Goal: Task Accomplishment & Management: Use online tool/utility

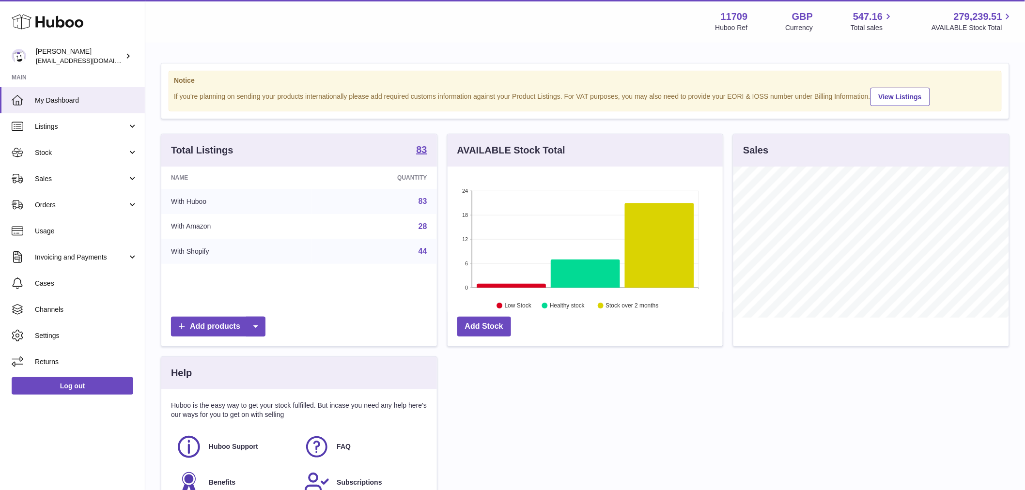
scroll to position [151, 275]
click at [84, 152] on span "Stock" at bounding box center [81, 152] width 93 height 9
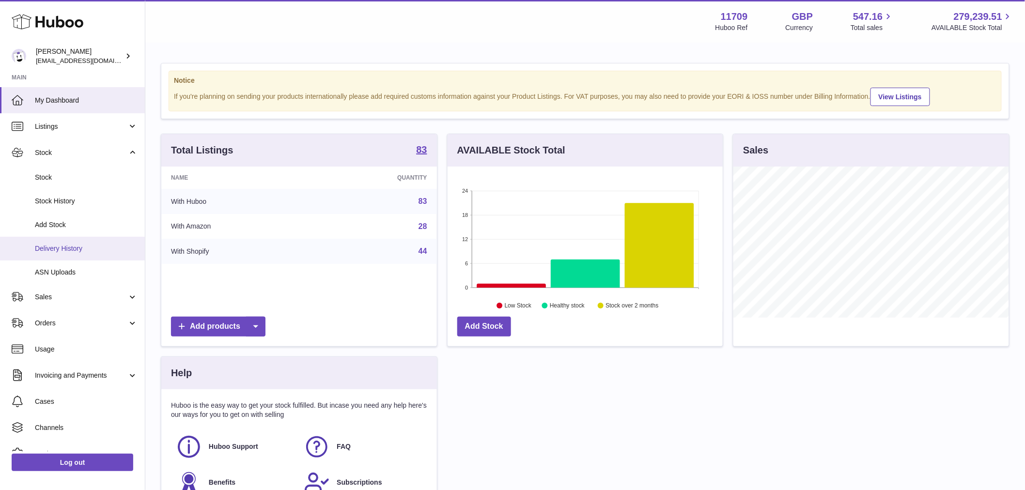
click at [85, 240] on link "Delivery History" at bounding box center [72, 249] width 145 height 24
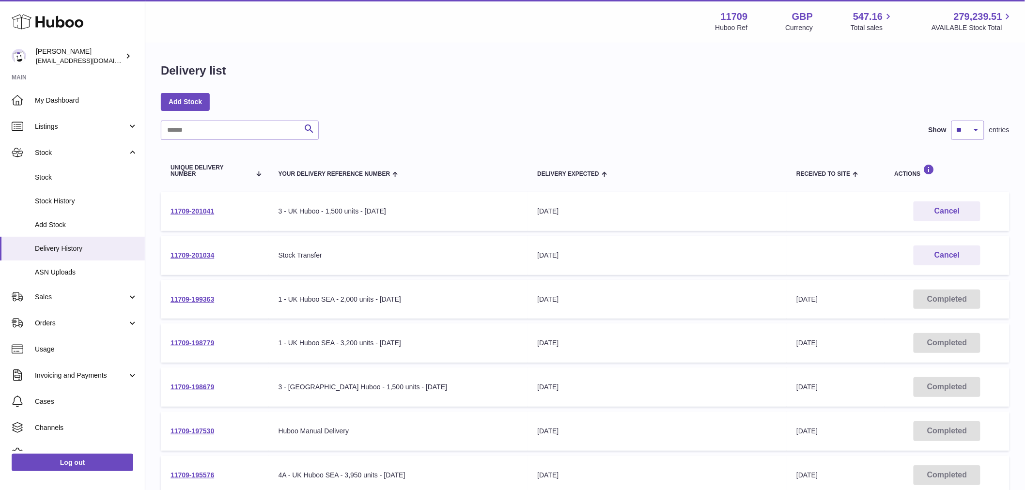
copy link "11709-201034"
drag, startPoint x: 233, startPoint y: 257, endPoint x: 935, endPoint y: 271, distance: 702.0
click at [164, 253] on td "11709-201034" at bounding box center [215, 255] width 108 height 39
click at [71, 308] on link "Sales" at bounding box center [72, 297] width 145 height 26
click at [76, 322] on span "Sales" at bounding box center [86, 321] width 103 height 9
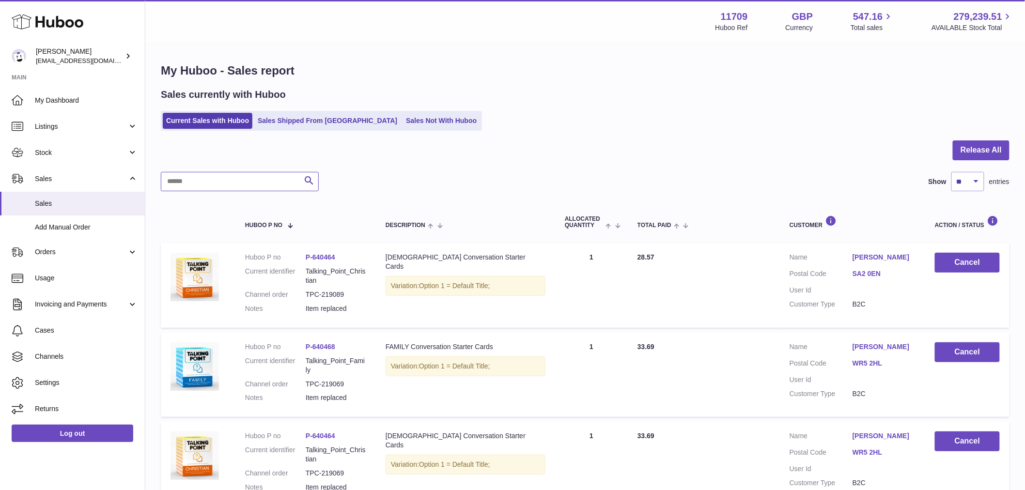
click at [248, 177] on input "text" at bounding box center [240, 181] width 158 height 19
type input "********"
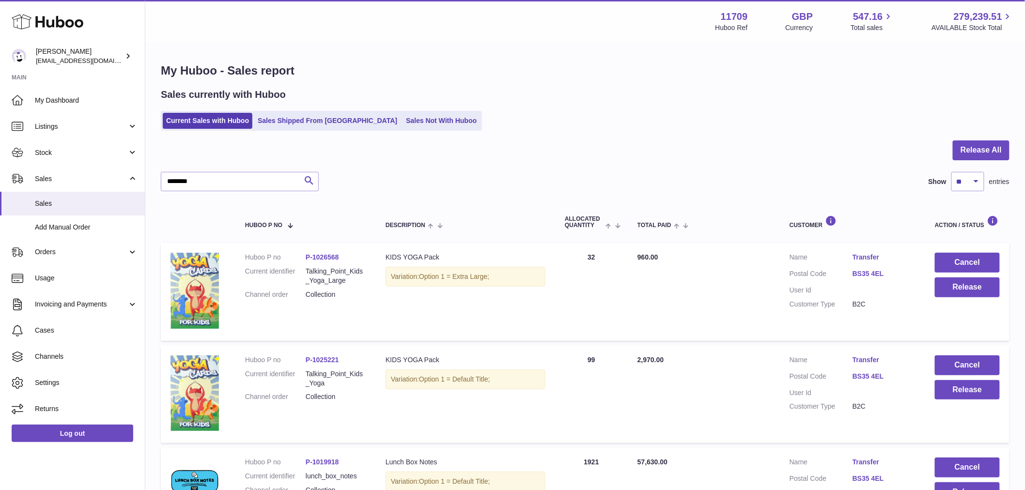
click at [877, 258] on link "Transfer" at bounding box center [883, 257] width 63 height 9
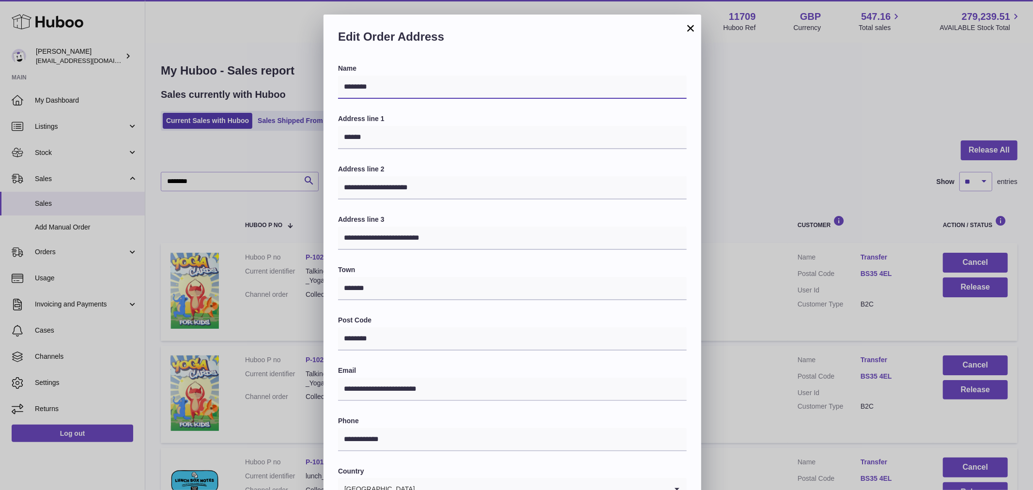
drag, startPoint x: 382, startPoint y: 88, endPoint x: 291, endPoint y: 82, distance: 91.2
click at [291, 82] on div "**********" at bounding box center [516, 305] width 1033 height 581
paste input "****"
type input "**********"
click at [685, 28] on button "×" at bounding box center [691, 28] width 12 height 12
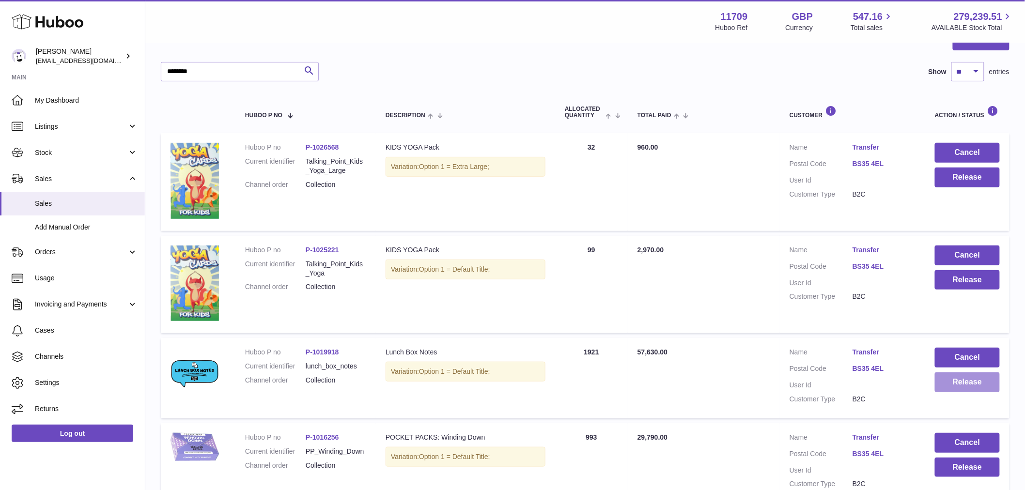
scroll to position [215, 0]
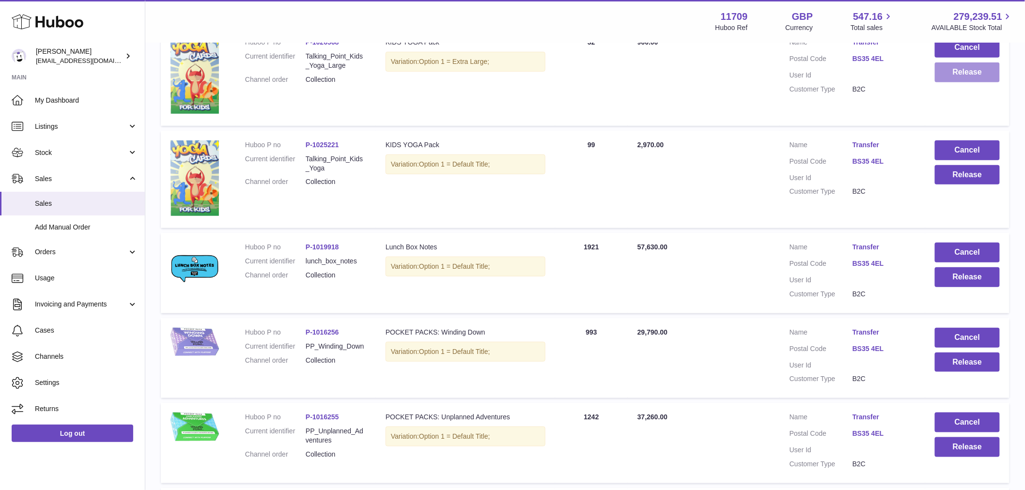
click at [959, 79] on button "Release" at bounding box center [967, 72] width 65 height 20
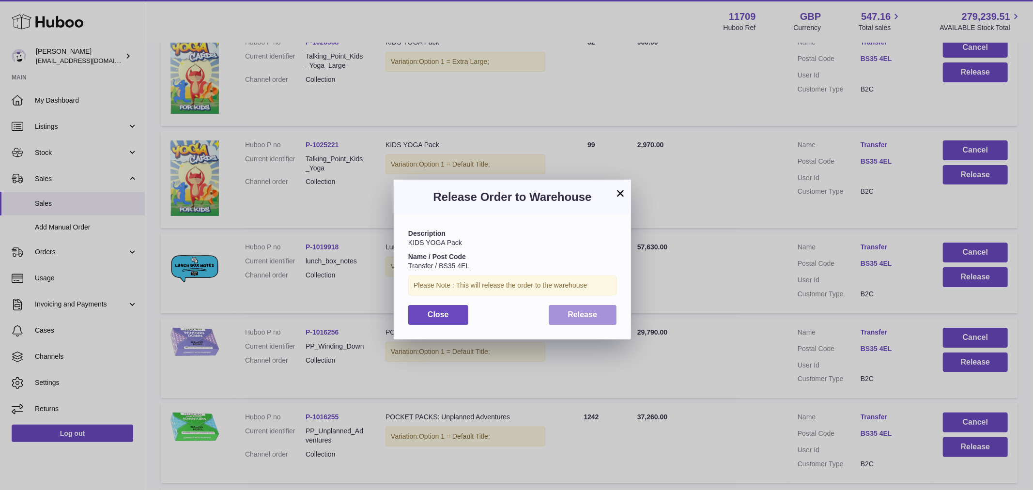
click at [597, 321] on button "Release" at bounding box center [583, 315] width 68 height 20
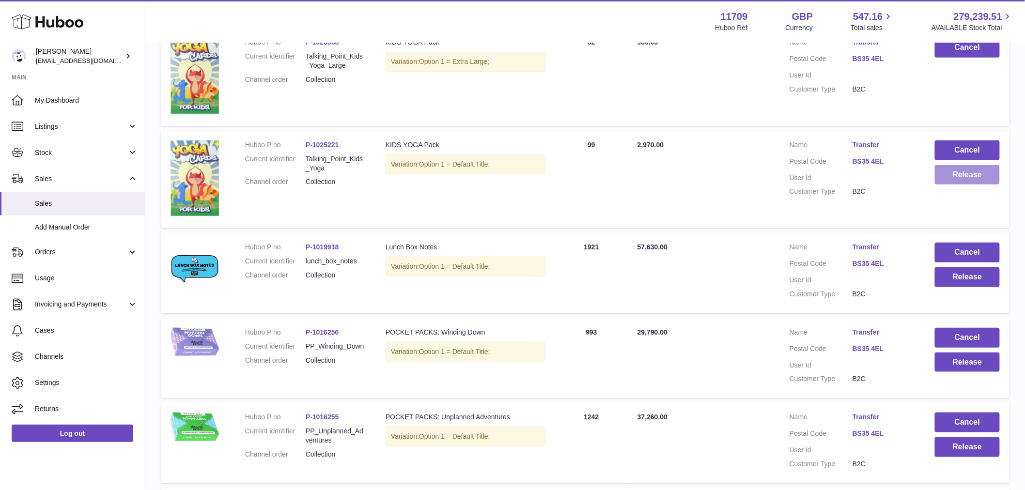
click at [969, 166] on button "Release" at bounding box center [967, 175] width 65 height 20
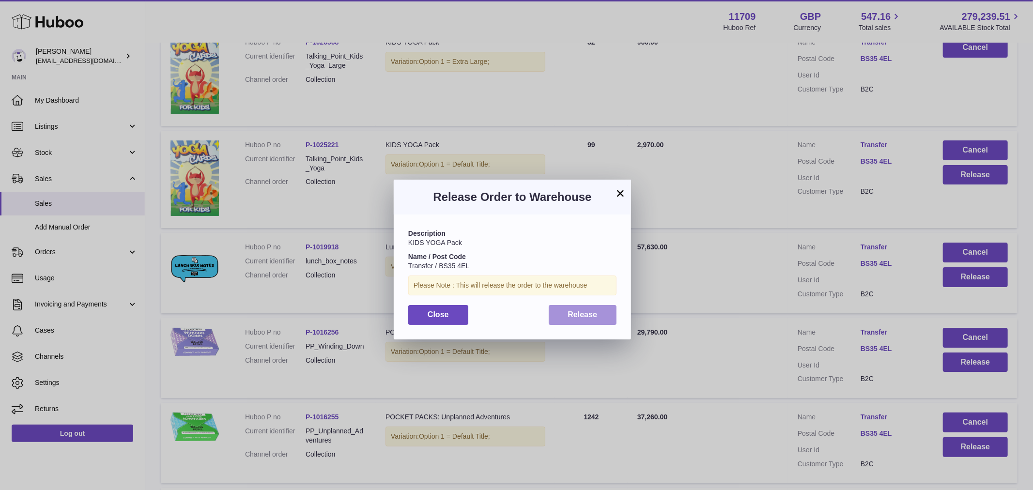
click at [568, 313] on span "Release" at bounding box center [583, 314] width 30 height 8
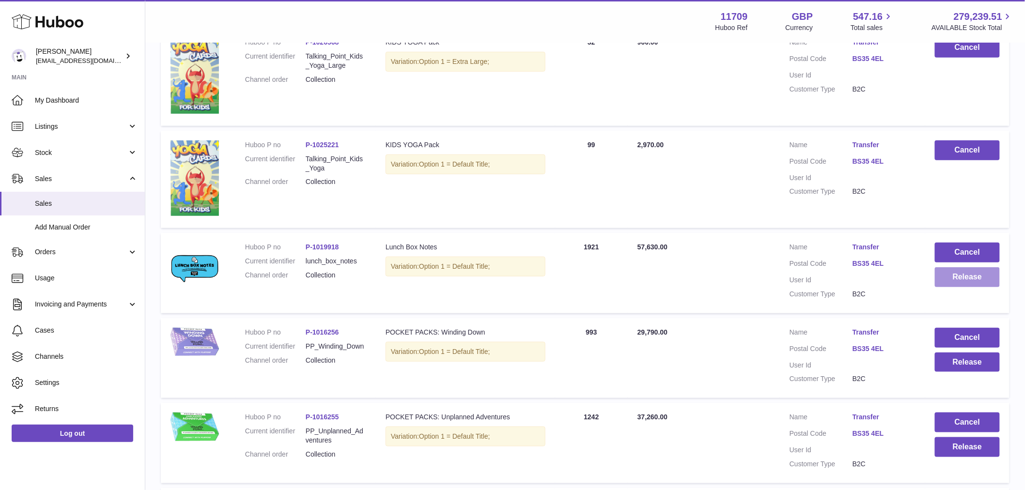
click at [967, 282] on button "Release" at bounding box center [967, 277] width 65 height 20
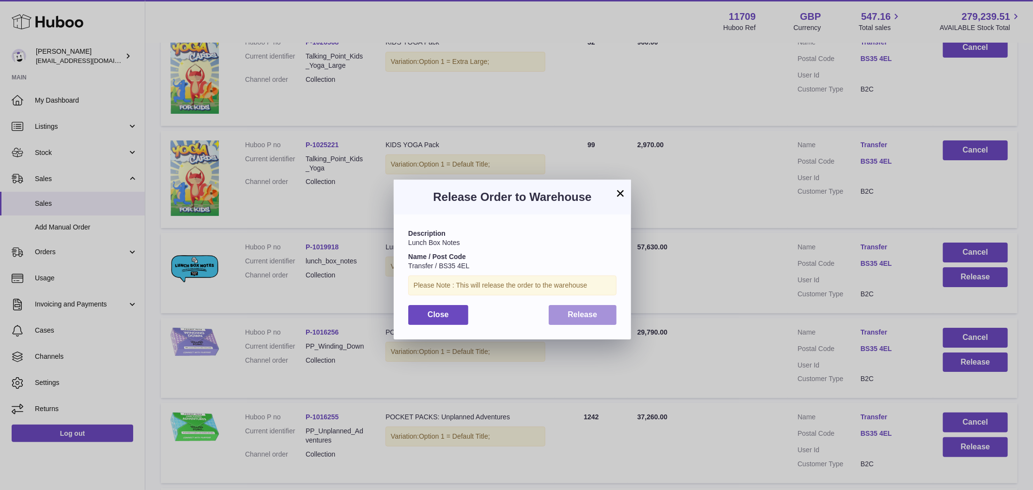
click at [568, 315] on span "Release" at bounding box center [583, 314] width 30 height 8
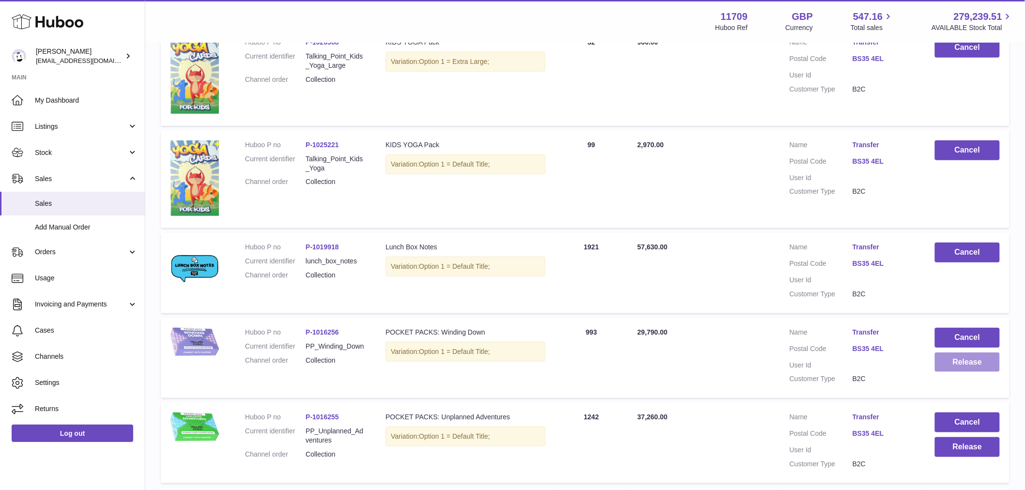
click at [976, 363] on button "Release" at bounding box center [967, 363] width 65 height 20
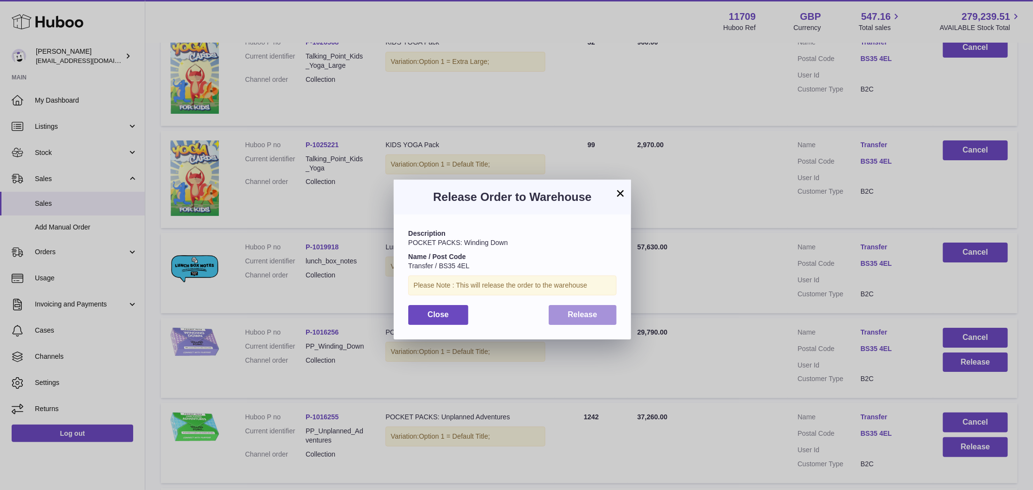
click at [598, 315] on button "Release" at bounding box center [583, 315] width 68 height 20
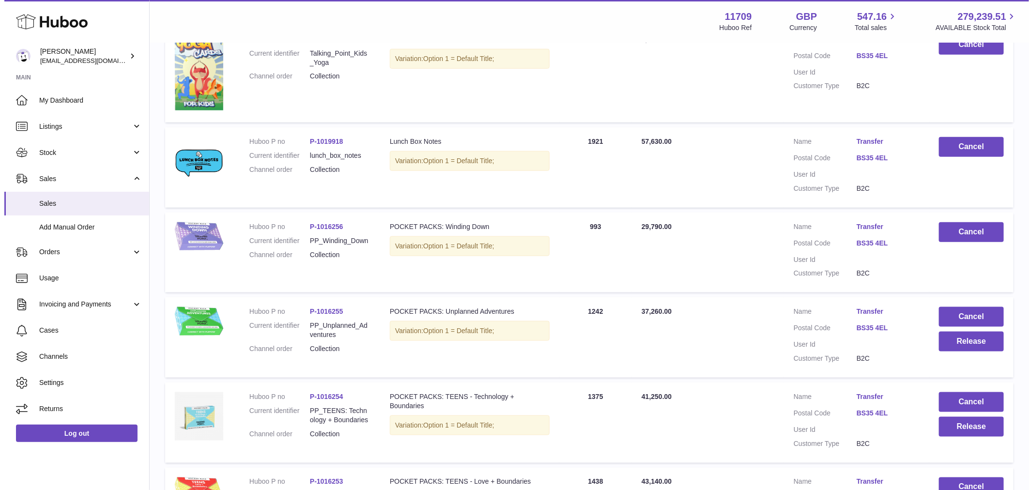
scroll to position [323, 0]
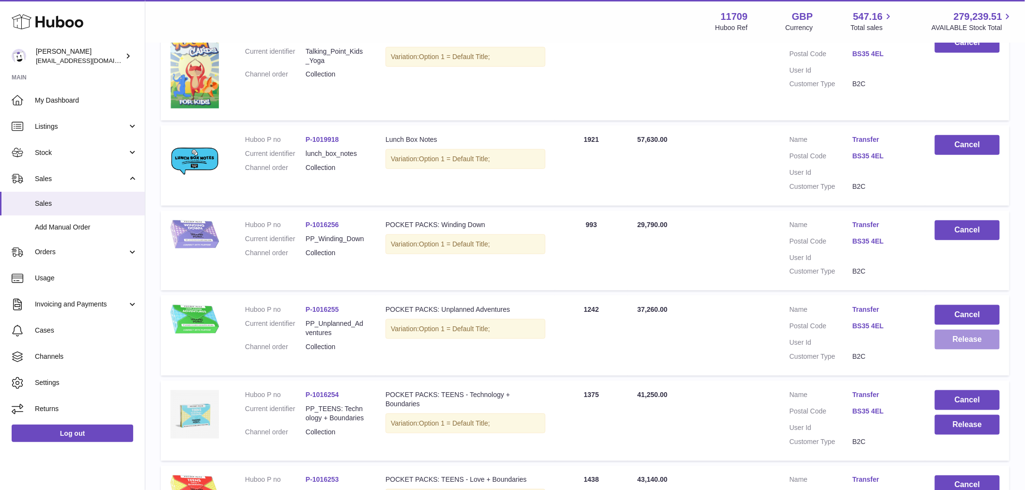
click at [964, 345] on button "Release" at bounding box center [967, 340] width 65 height 20
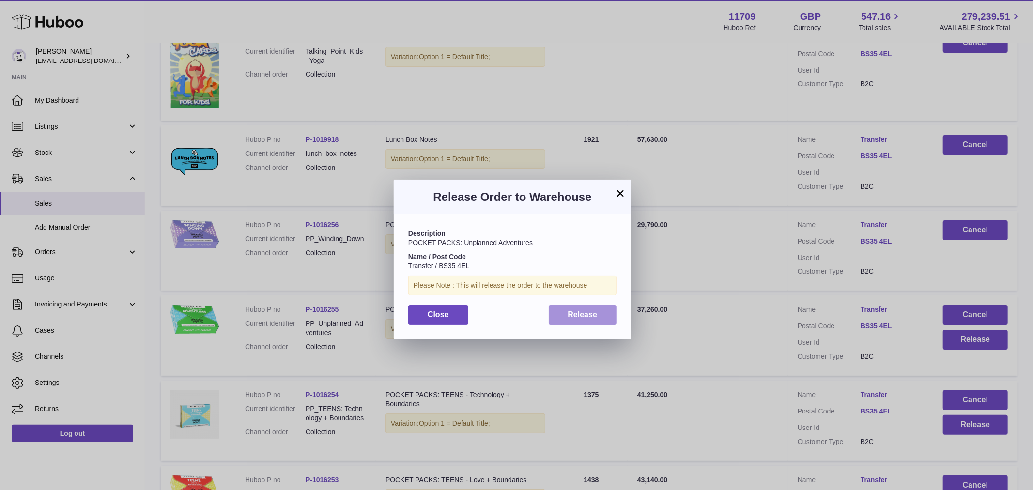
drag, startPoint x: 591, startPoint y: 317, endPoint x: 616, endPoint y: 333, distance: 29.2
click at [591, 317] on span "Release" at bounding box center [583, 314] width 30 height 8
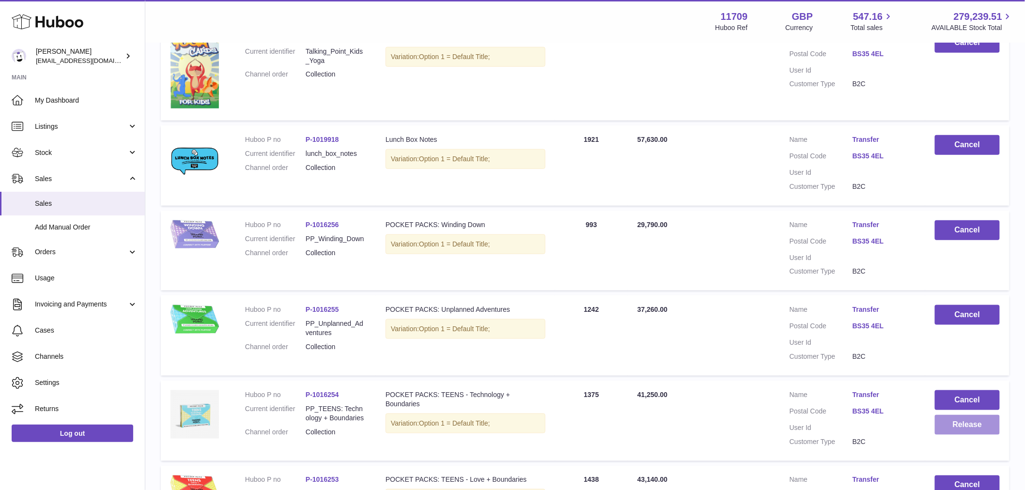
click at [970, 422] on button "Release" at bounding box center [967, 425] width 65 height 20
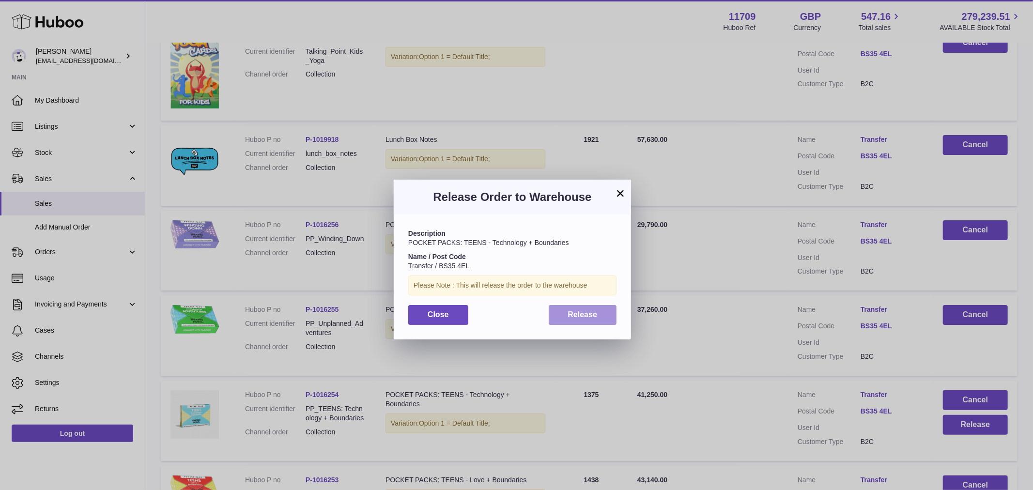
click at [581, 321] on button "Release" at bounding box center [583, 315] width 68 height 20
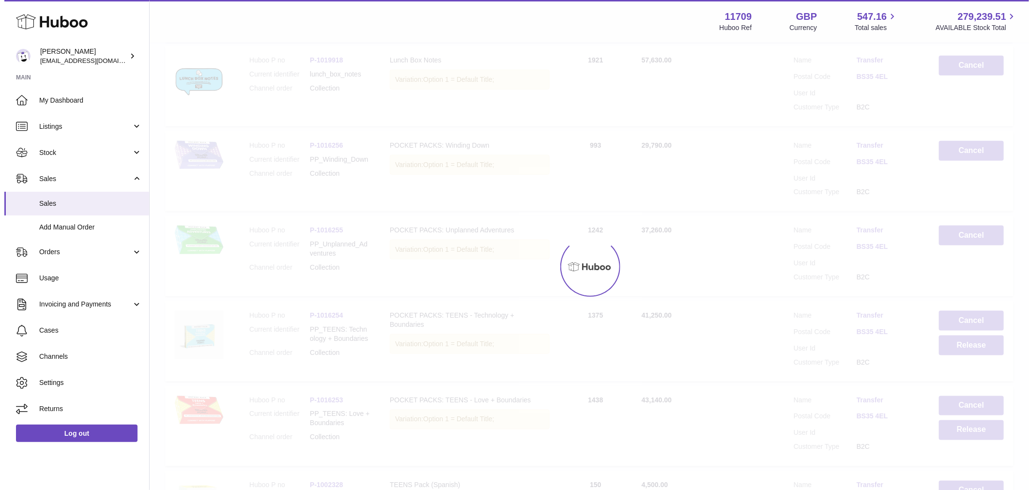
scroll to position [484, 0]
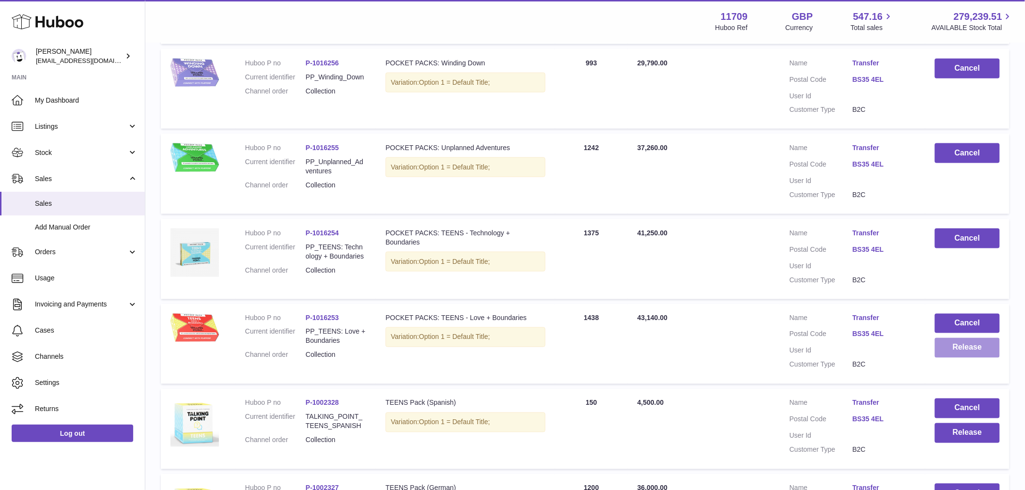
click at [963, 350] on button "Release" at bounding box center [967, 348] width 65 height 20
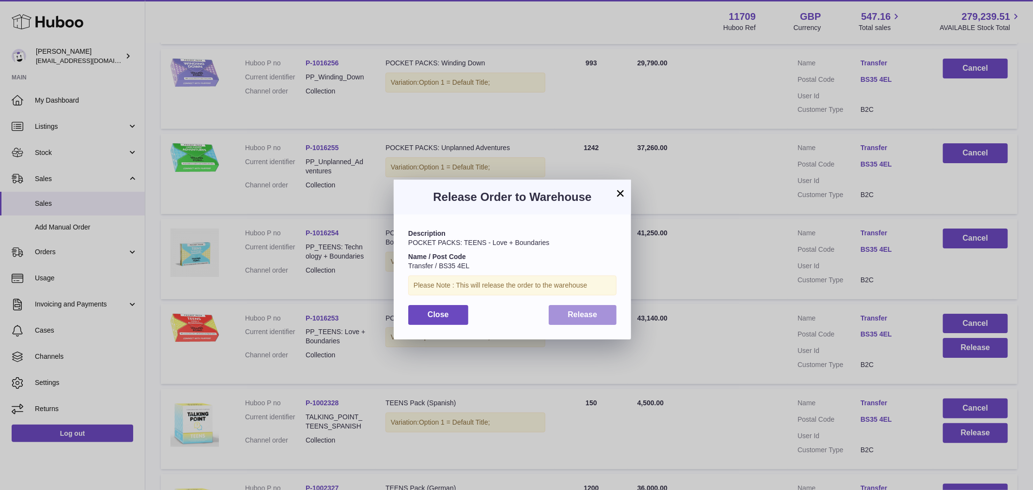
click at [568, 316] on span "Release" at bounding box center [583, 314] width 30 height 8
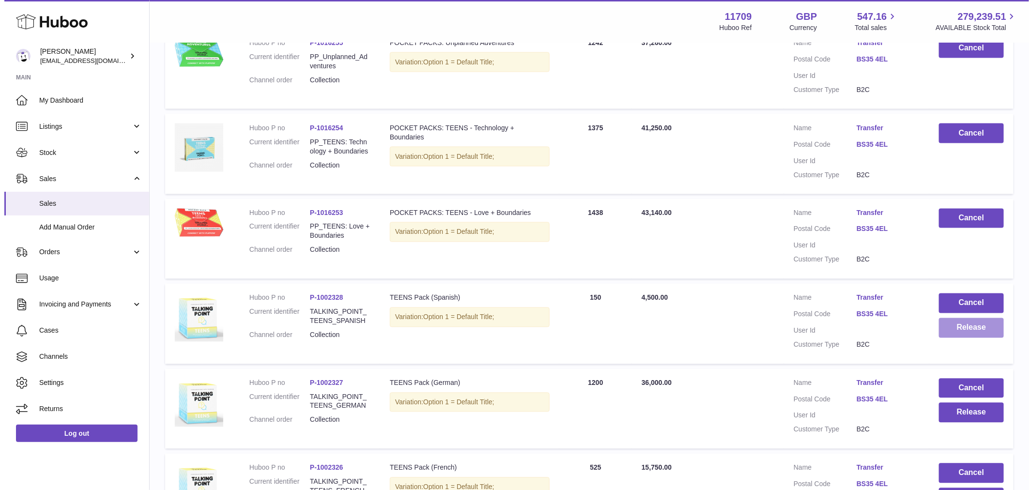
scroll to position [592, 0]
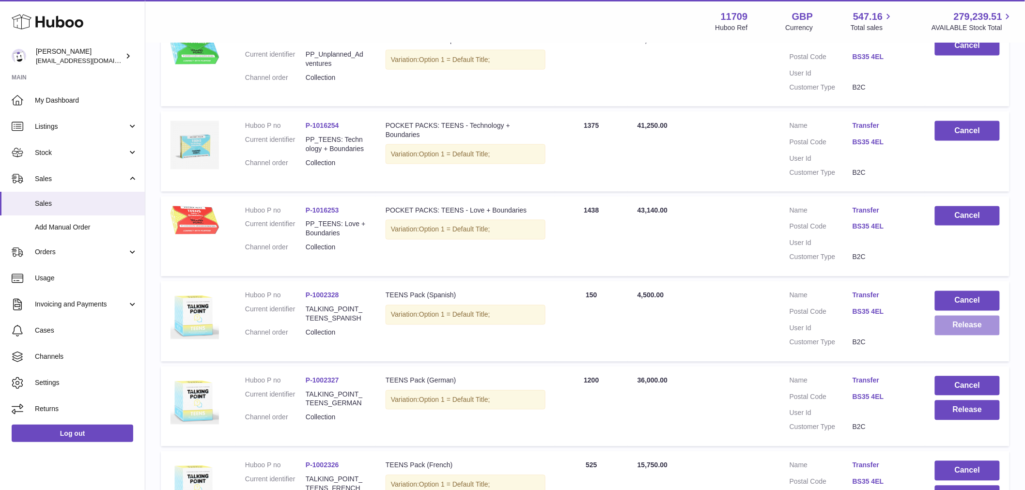
click at [975, 333] on button "Release" at bounding box center [967, 326] width 65 height 20
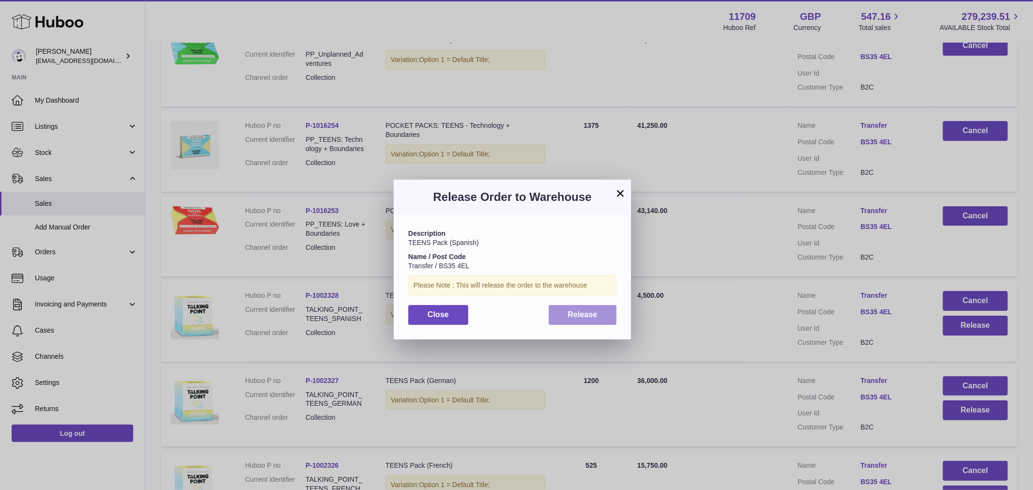
click at [587, 315] on span "Release" at bounding box center [583, 314] width 30 height 8
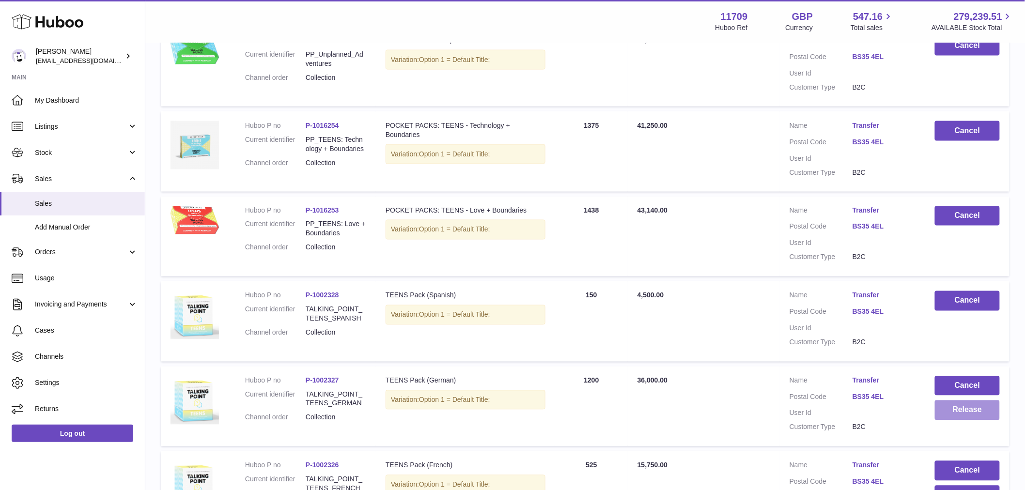
click at [969, 413] on button "Release" at bounding box center [967, 411] width 65 height 20
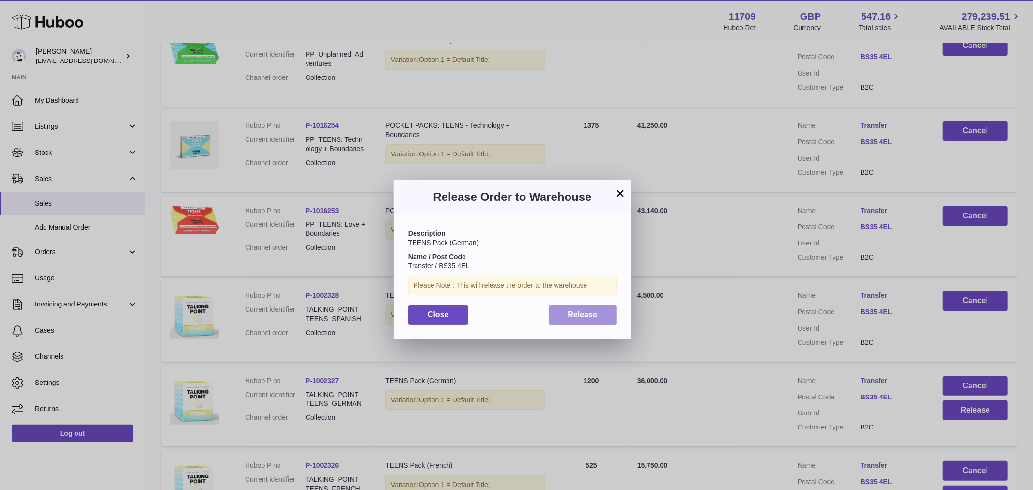
click at [594, 316] on span "Release" at bounding box center [583, 314] width 30 height 8
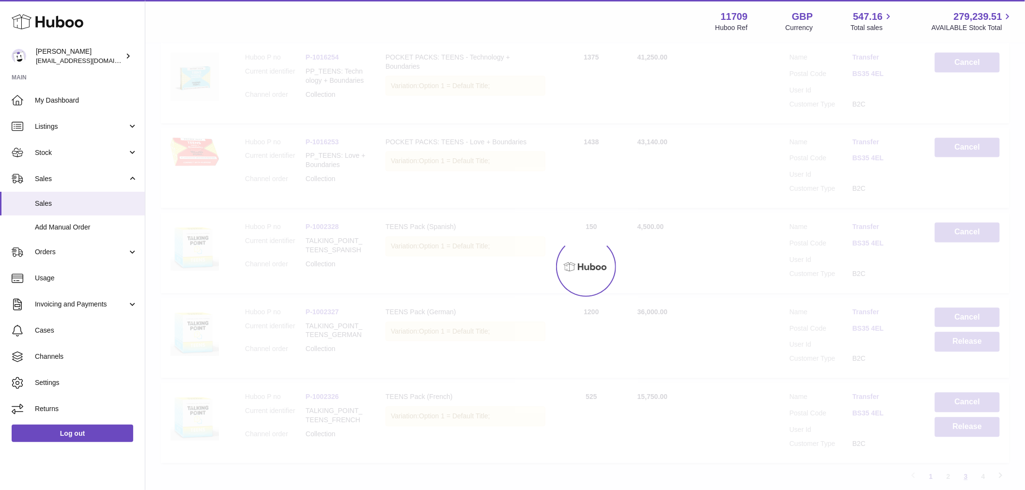
scroll to position [739, 0]
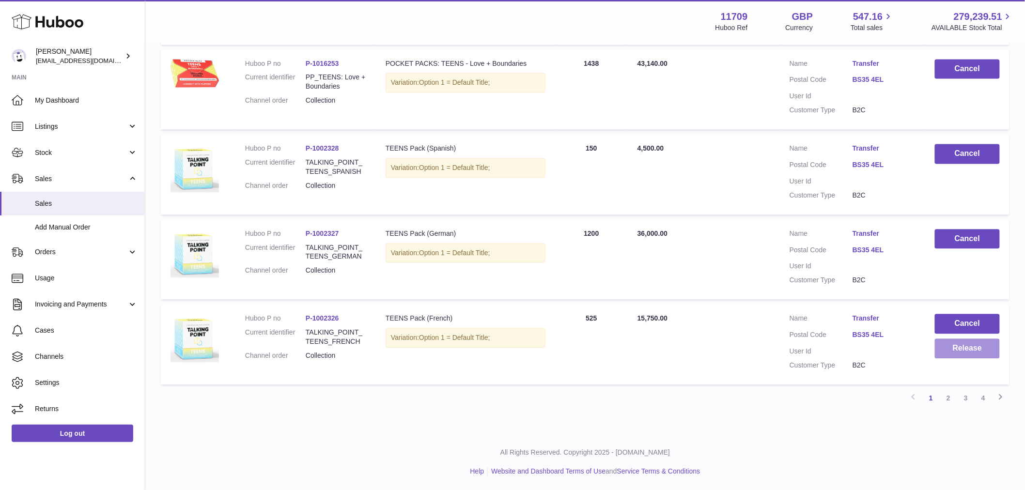
click at [961, 349] on button "Release" at bounding box center [967, 349] width 65 height 20
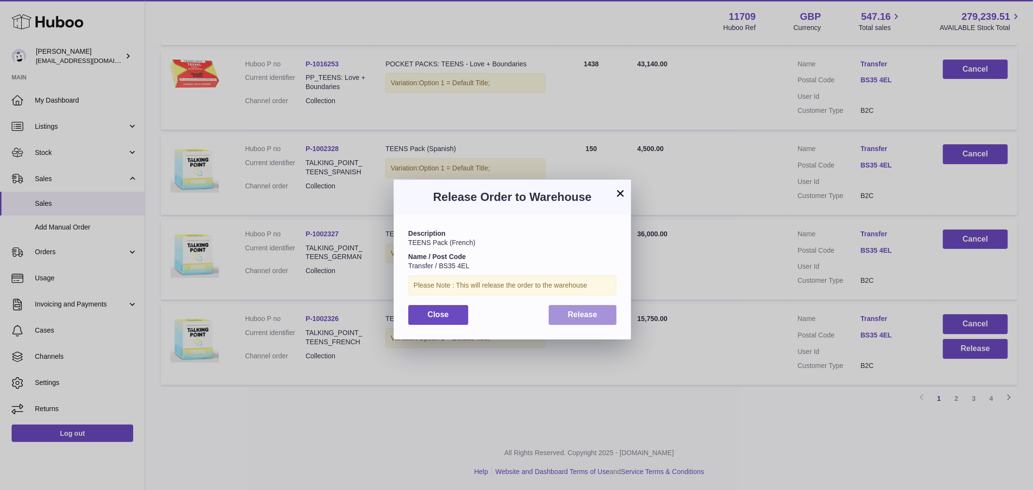
click at [573, 317] on span "Release" at bounding box center [583, 314] width 30 height 8
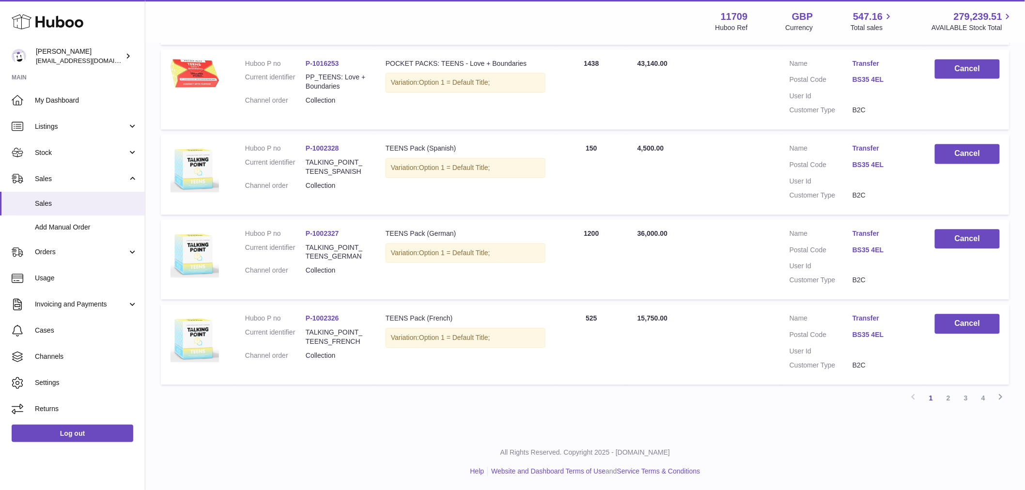
click at [955, 399] on link "2" at bounding box center [948, 398] width 17 height 17
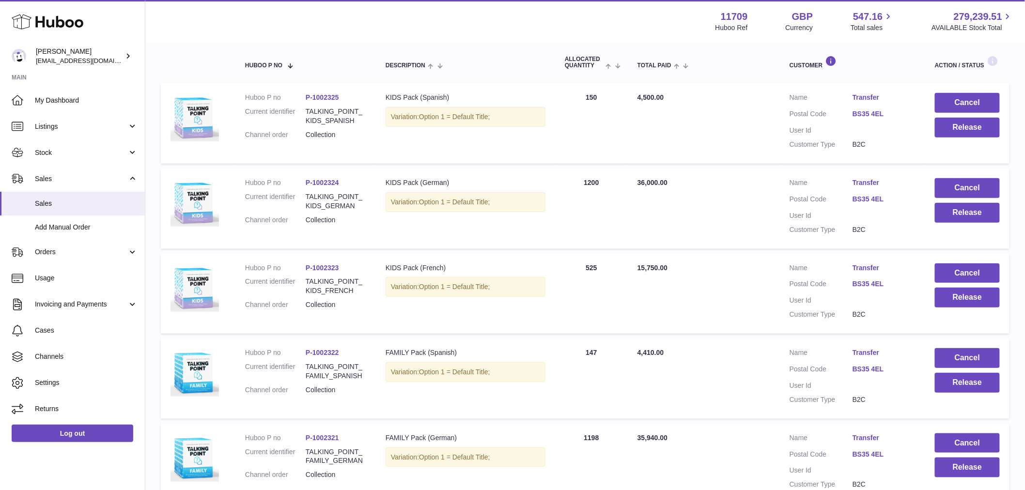
scroll to position [44, 0]
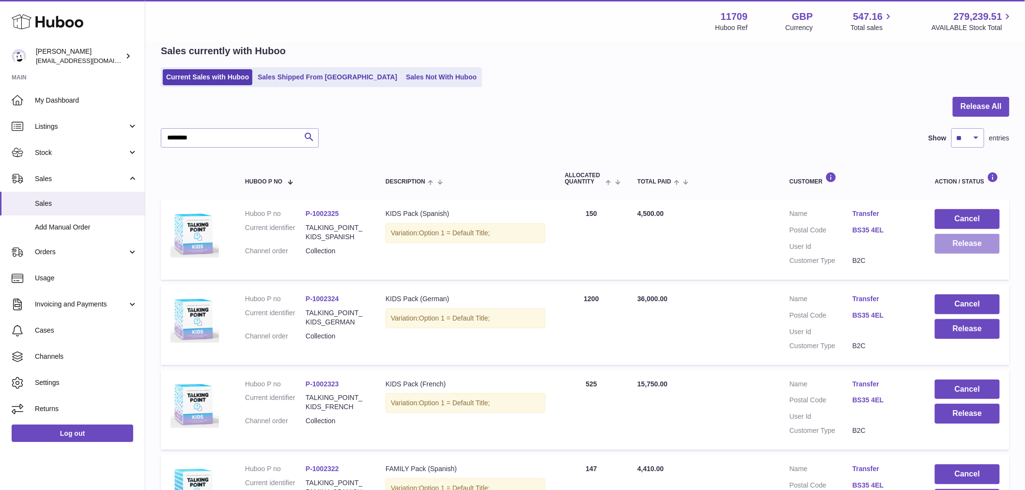
click at [964, 240] on button "Release" at bounding box center [967, 244] width 65 height 20
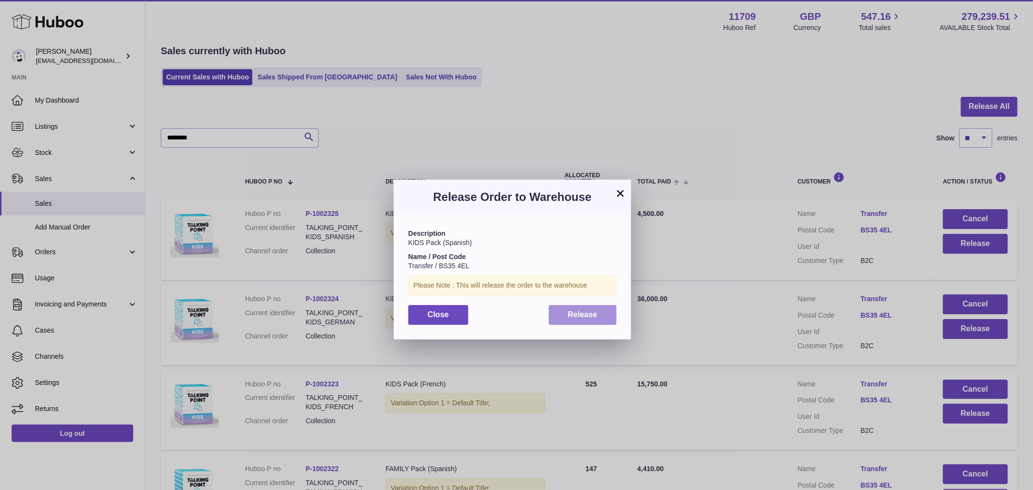
drag, startPoint x: 573, startPoint y: 314, endPoint x: 835, endPoint y: 352, distance: 264.7
click at [573, 314] on span "Release" at bounding box center [583, 314] width 30 height 8
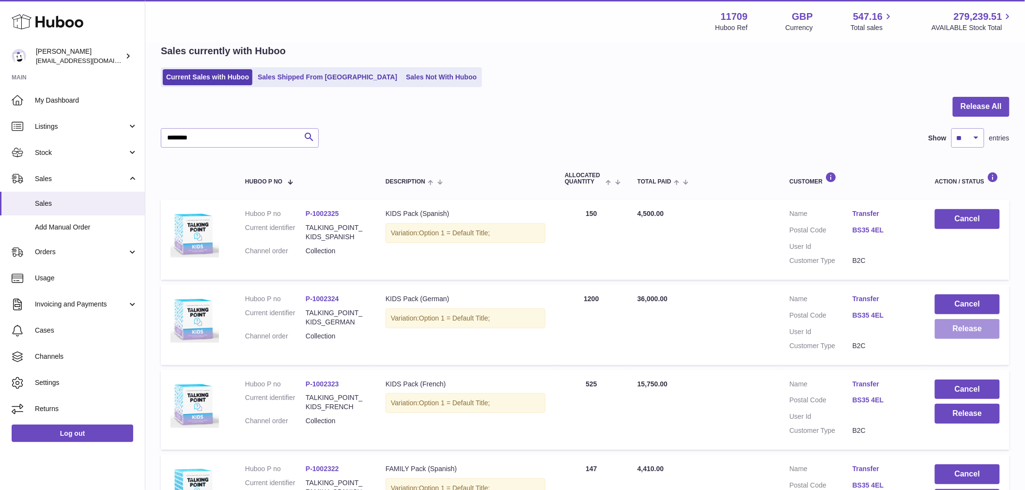
click at [964, 332] on button "Release" at bounding box center [967, 329] width 65 height 20
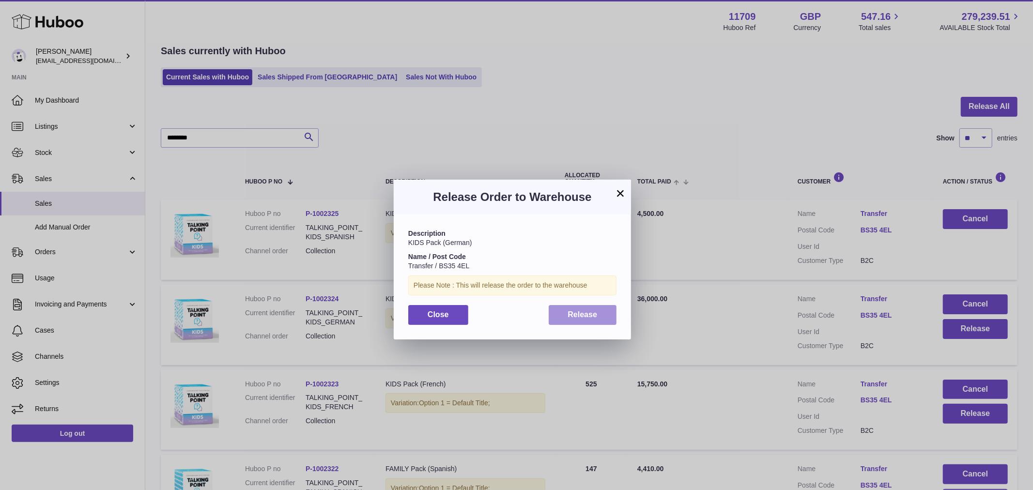
click at [589, 315] on span "Release" at bounding box center [583, 314] width 30 height 8
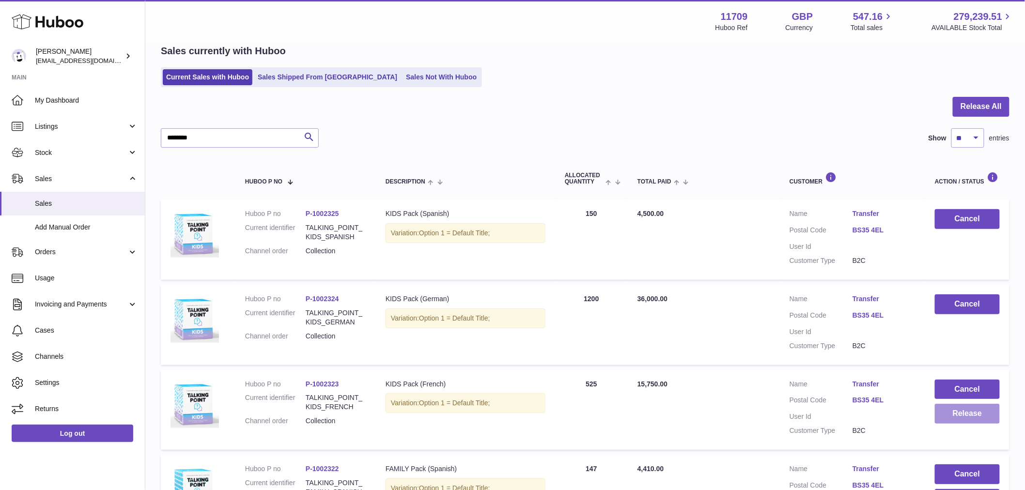
click at [962, 412] on button "Release" at bounding box center [967, 414] width 65 height 20
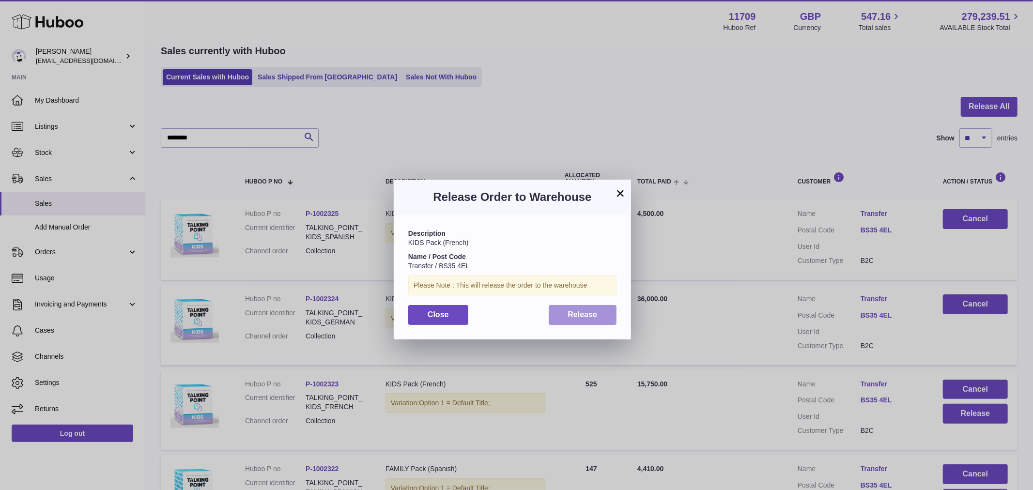
click at [574, 312] on span "Release" at bounding box center [583, 314] width 30 height 8
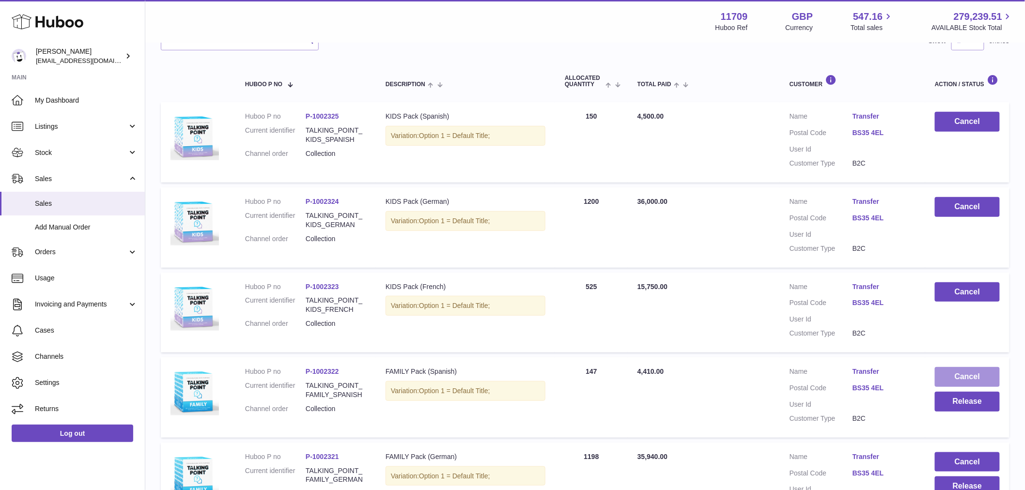
scroll to position [151, 0]
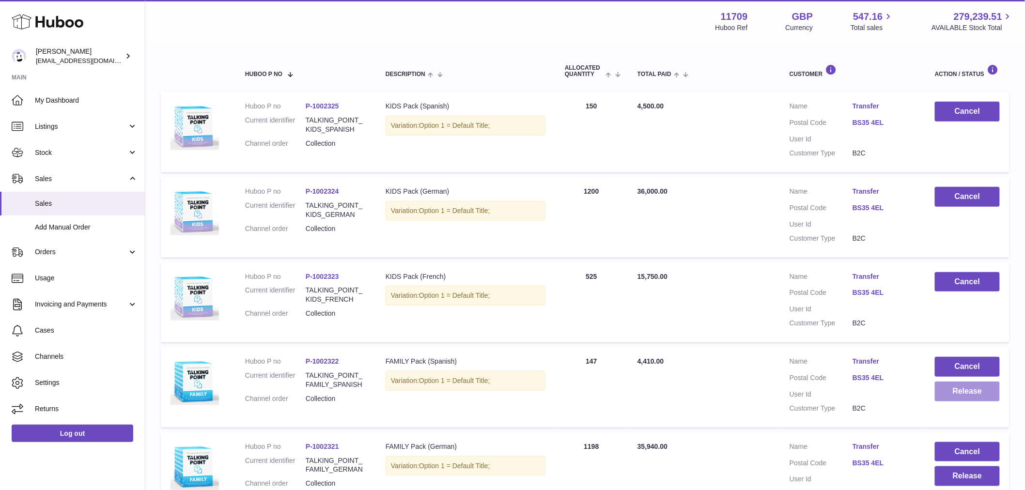
click at [963, 395] on button "Release" at bounding box center [967, 392] width 65 height 20
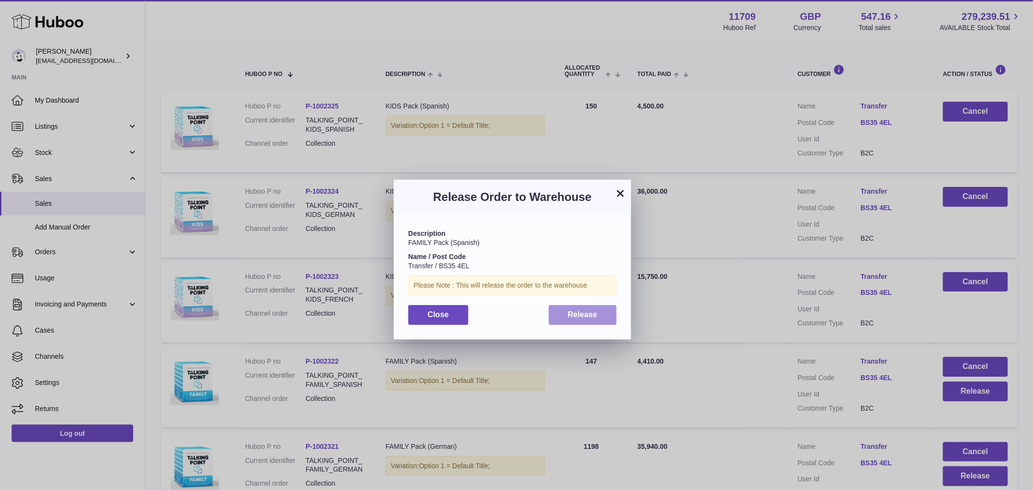
click at [597, 312] on span "Release" at bounding box center [583, 314] width 30 height 8
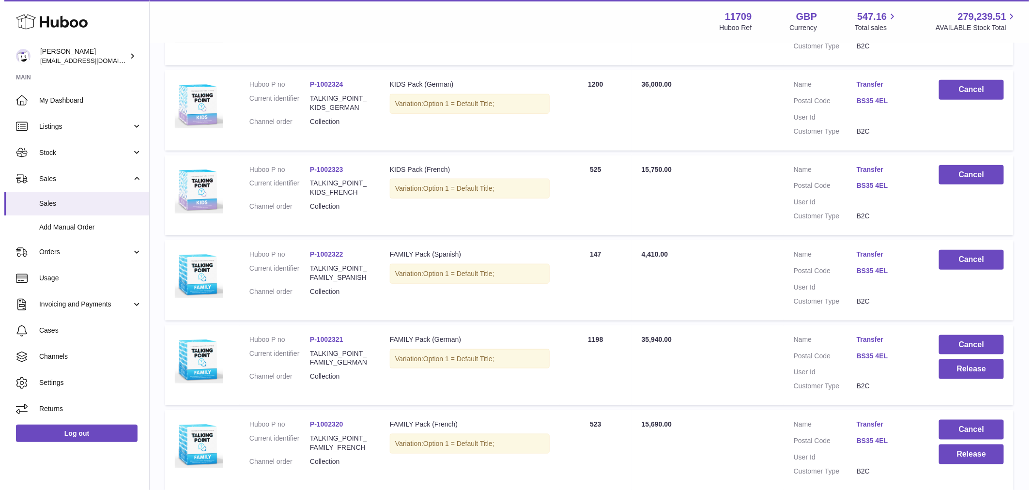
scroll to position [259, 0]
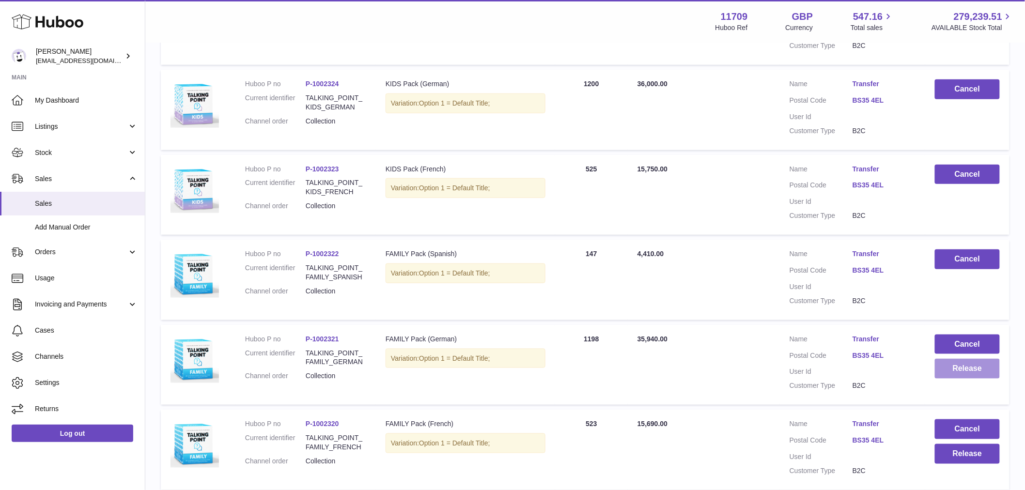
click at [972, 375] on button "Release" at bounding box center [967, 369] width 65 height 20
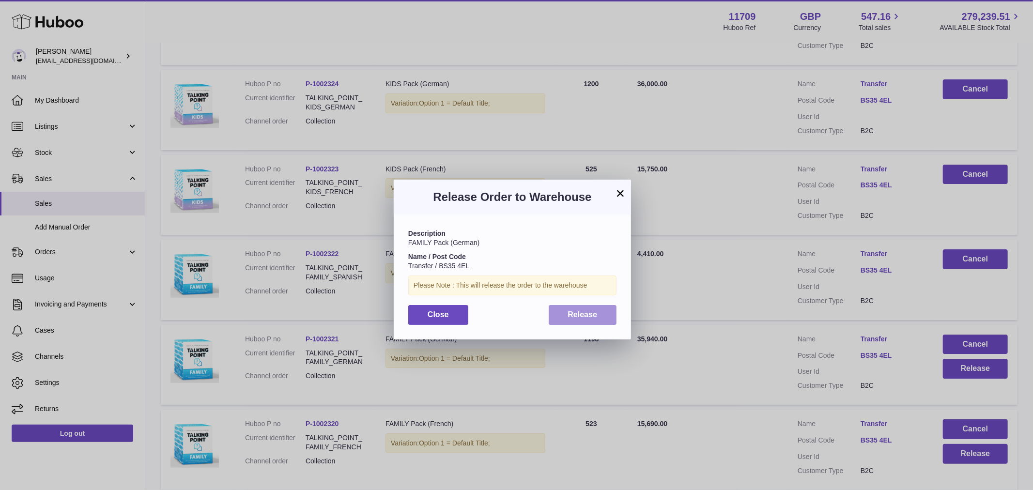
click at [588, 316] on span "Release" at bounding box center [583, 314] width 30 height 8
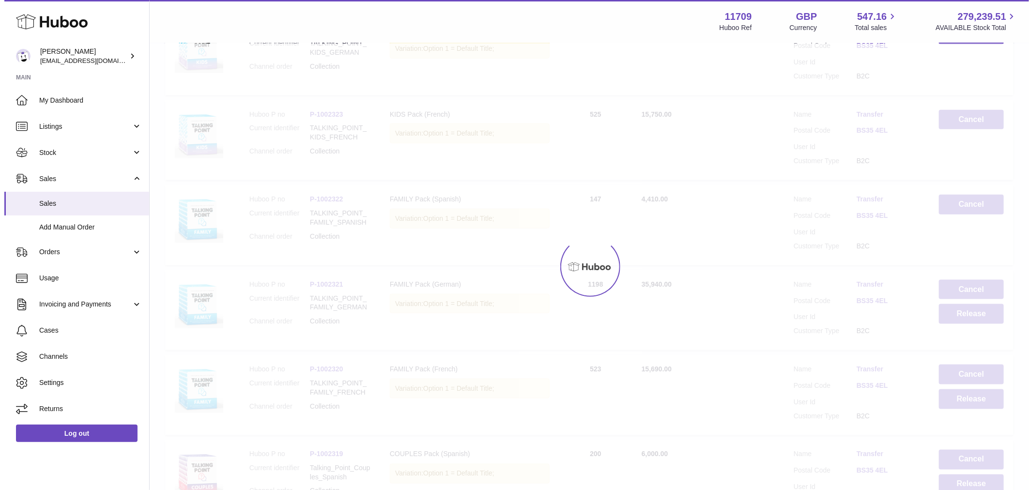
scroll to position [366, 0]
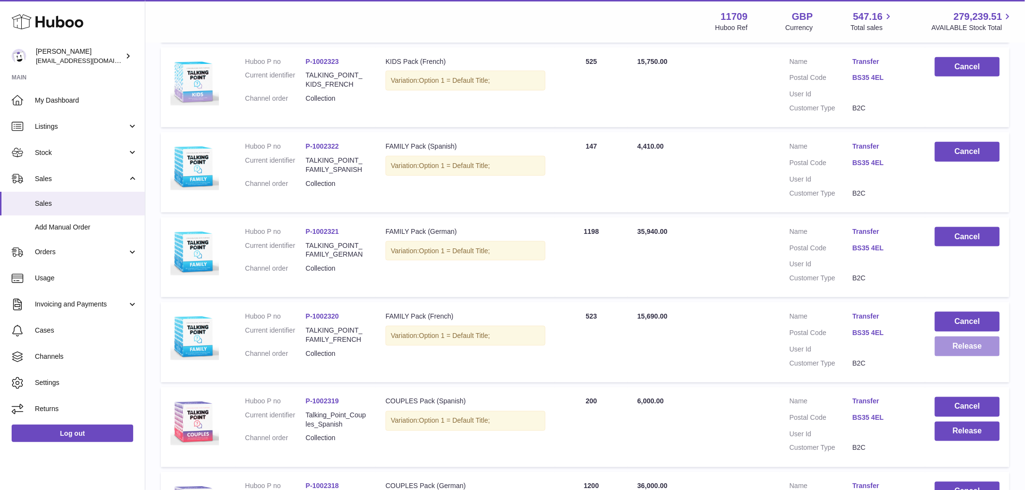
click at [951, 342] on button "Release" at bounding box center [967, 347] width 65 height 20
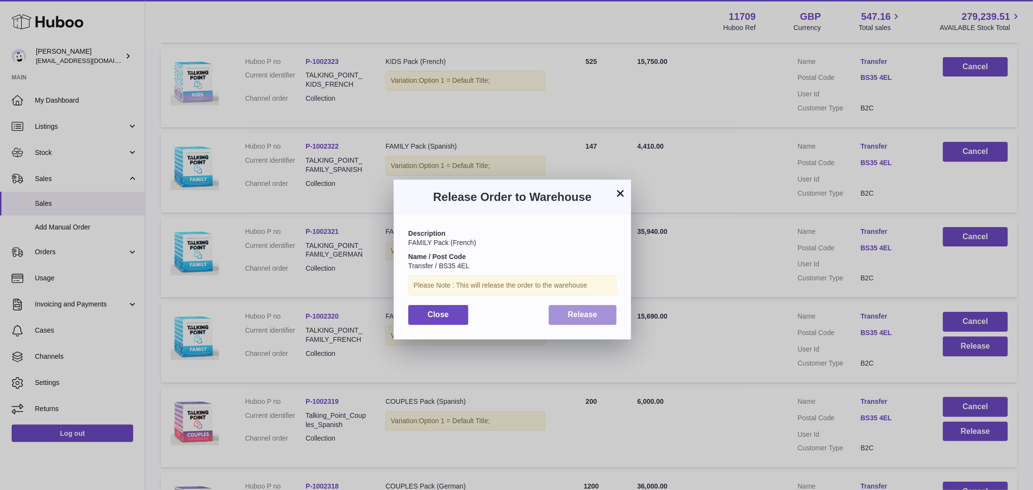
click at [589, 311] on span "Release" at bounding box center [583, 314] width 30 height 8
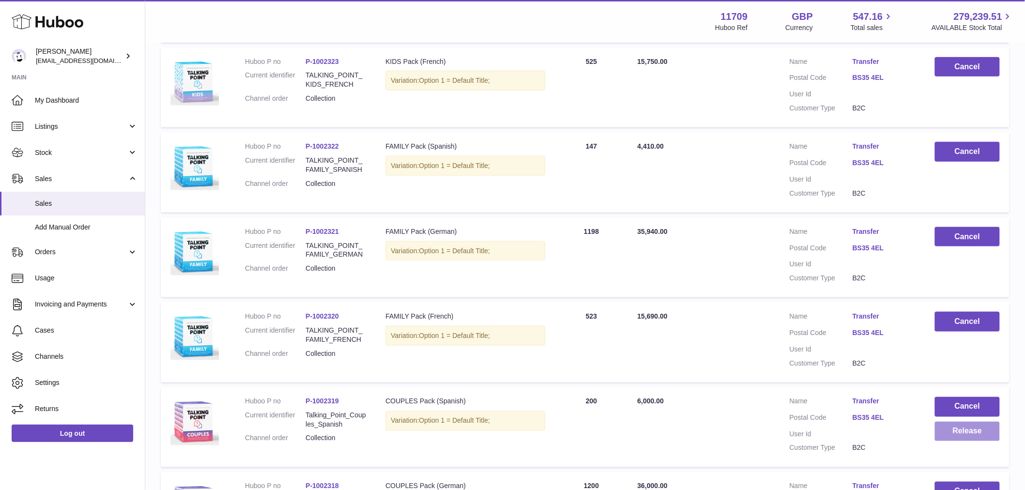
click at [956, 425] on button "Release" at bounding box center [967, 432] width 65 height 20
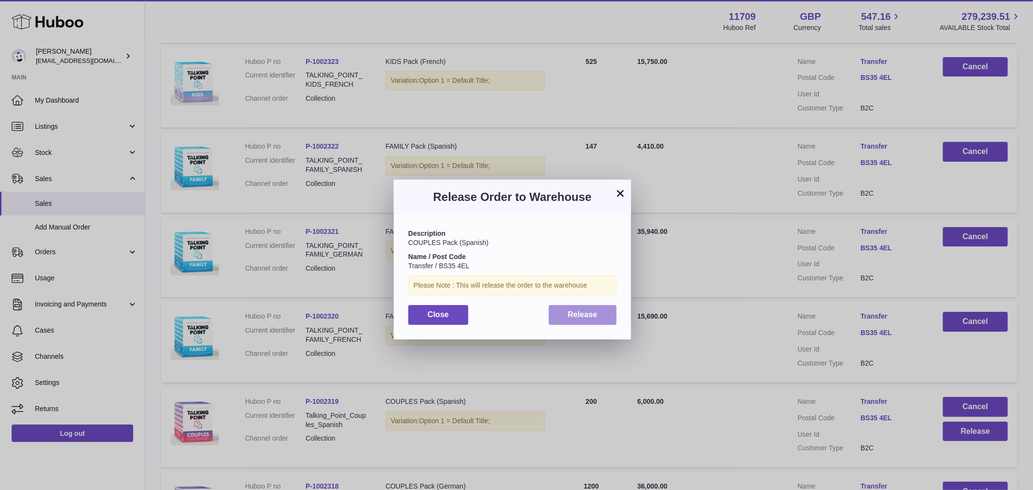
click at [578, 319] on span "Release" at bounding box center [583, 314] width 30 height 8
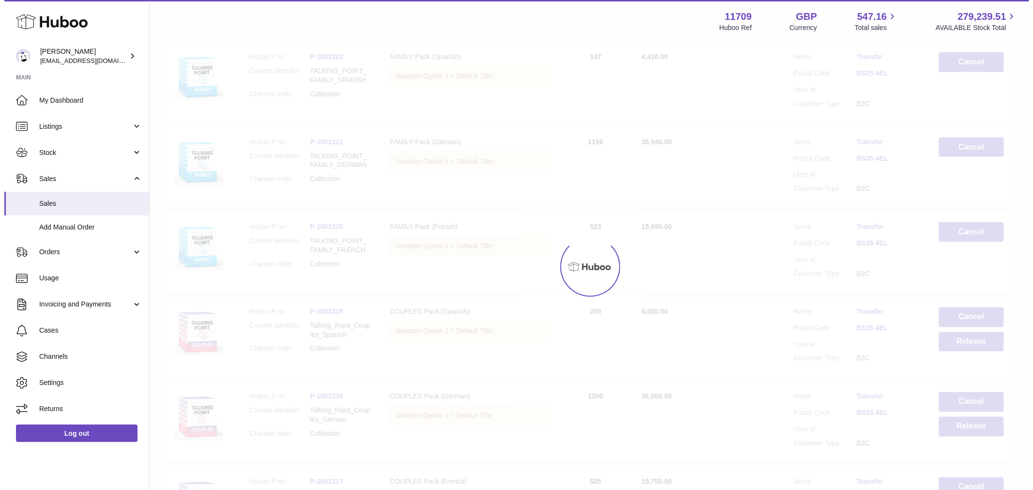
scroll to position [582, 0]
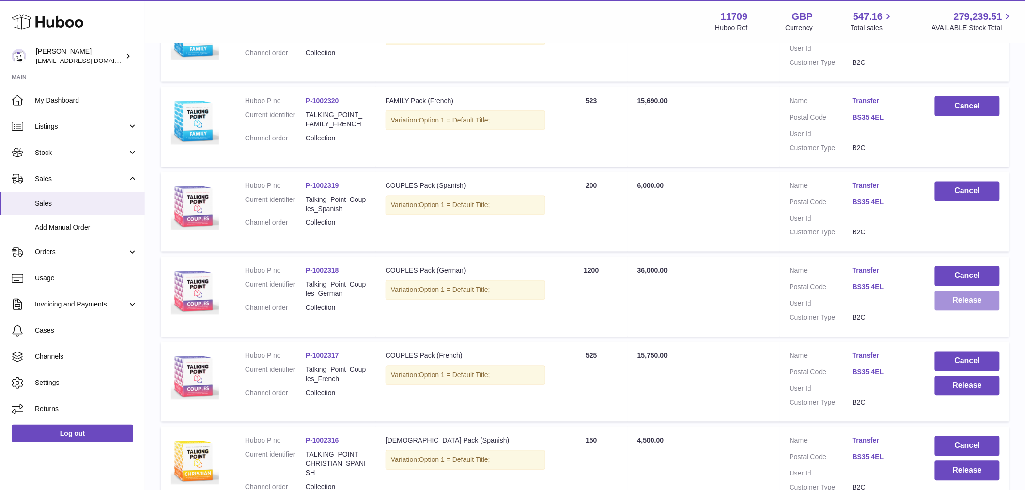
click at [958, 303] on button "Release" at bounding box center [967, 301] width 65 height 20
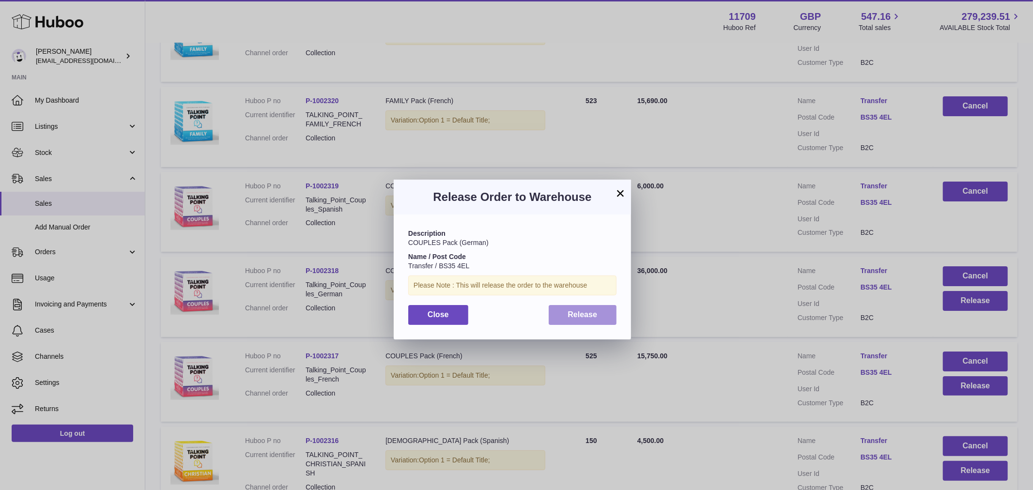
click at [602, 315] on button "Release" at bounding box center [583, 315] width 68 height 20
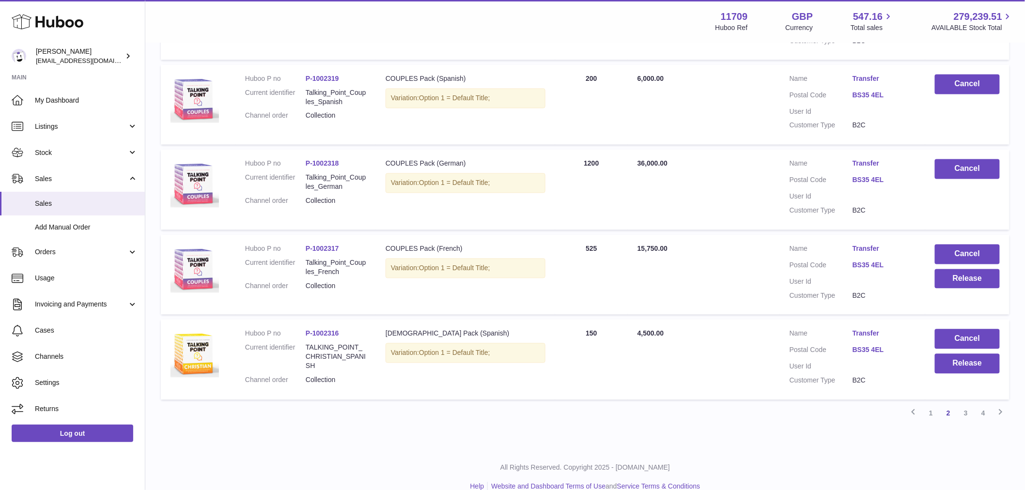
scroll to position [689, 0]
click at [967, 283] on button "Release" at bounding box center [967, 279] width 65 height 20
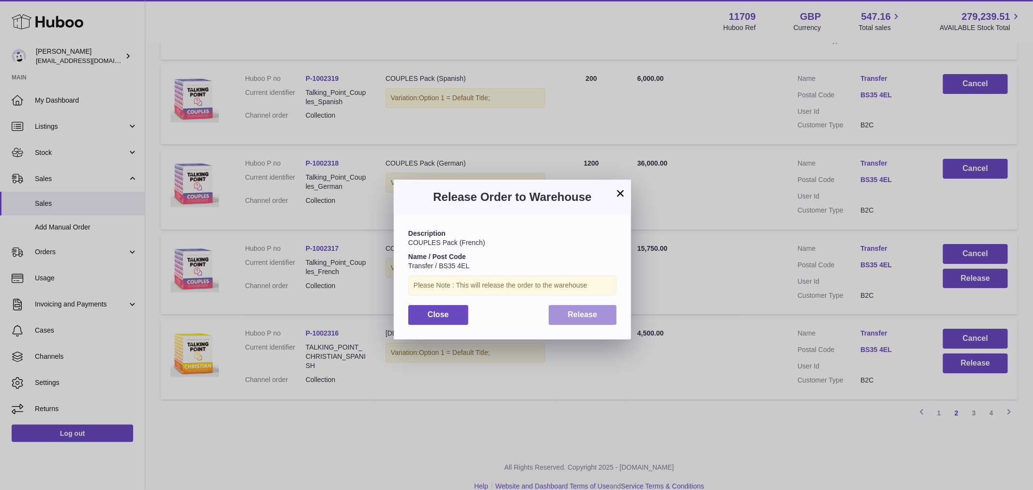
click at [594, 313] on span "Release" at bounding box center [583, 314] width 30 height 8
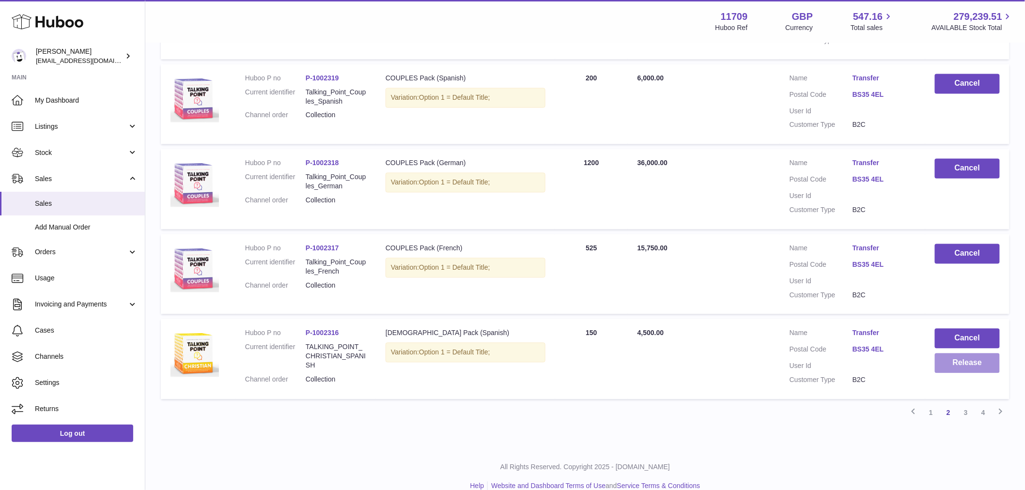
click at [967, 363] on button "Release" at bounding box center [967, 364] width 65 height 20
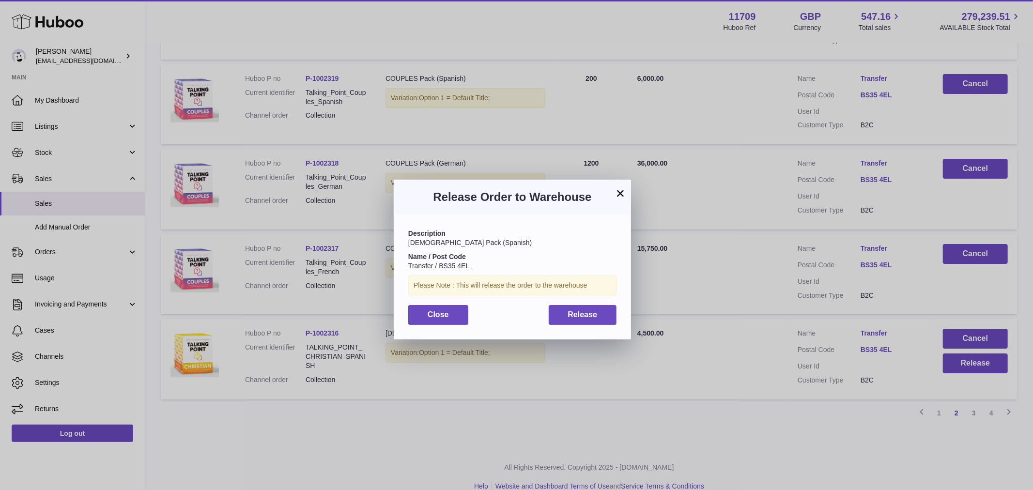
click at [612, 325] on div "Description [DEMOGRAPHIC_DATA] Pack (Spanish) Name / Post Code Transfer / BS35 …" at bounding box center [512, 277] width 237 height 124
click at [581, 319] on span "Release" at bounding box center [583, 314] width 30 height 8
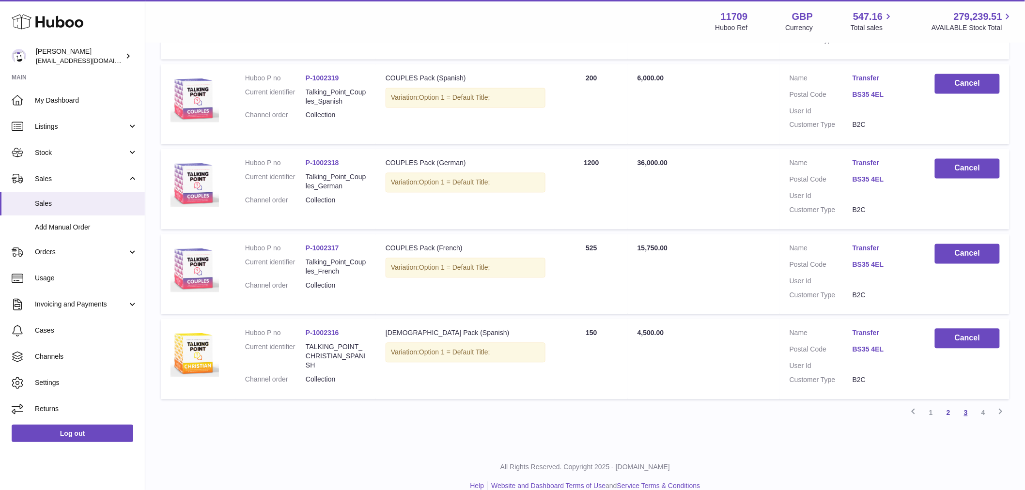
click at [962, 413] on link "3" at bounding box center [965, 412] width 17 height 17
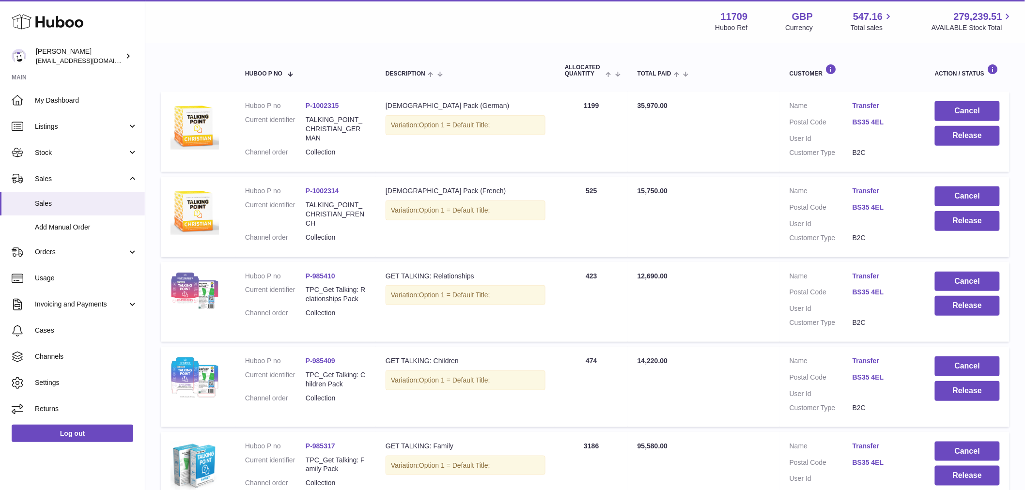
scroll to position [44, 0]
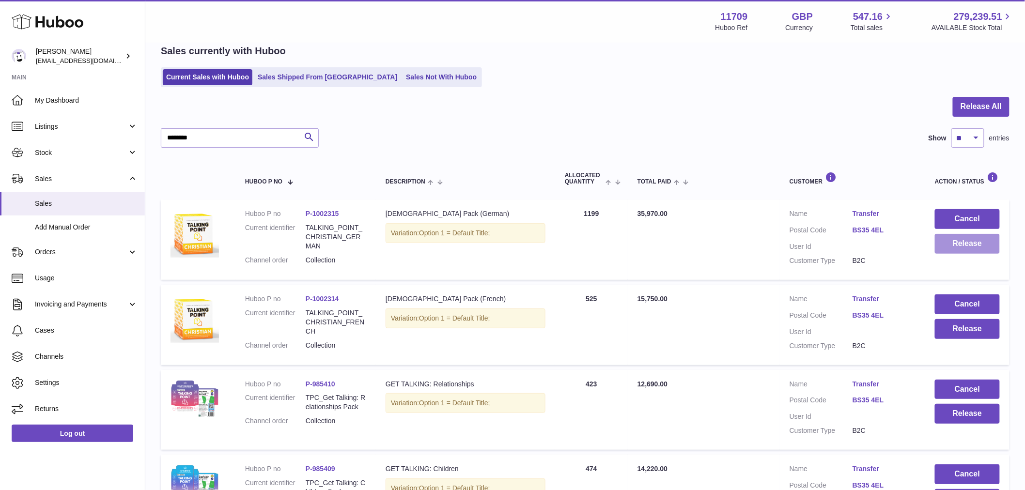
click at [950, 248] on button "Release" at bounding box center [967, 244] width 65 height 20
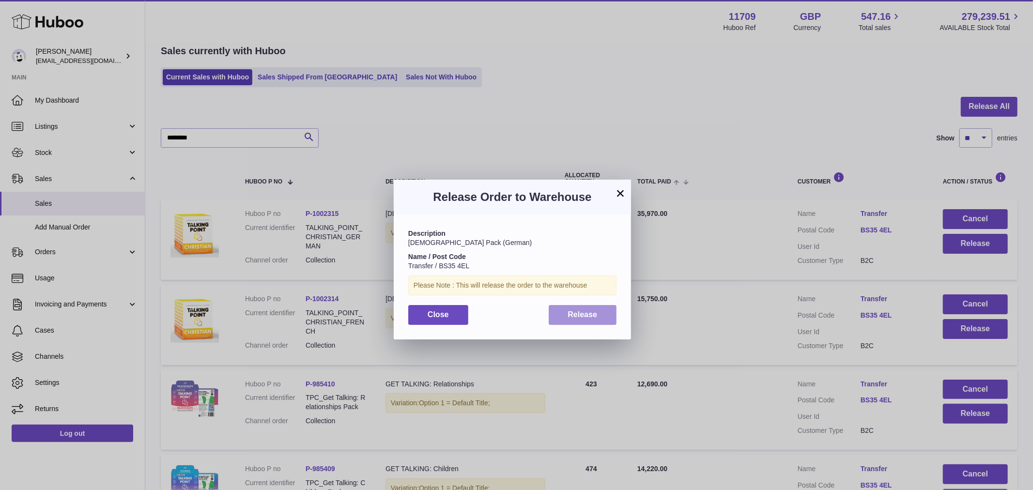
click at [591, 316] on span "Release" at bounding box center [583, 314] width 30 height 8
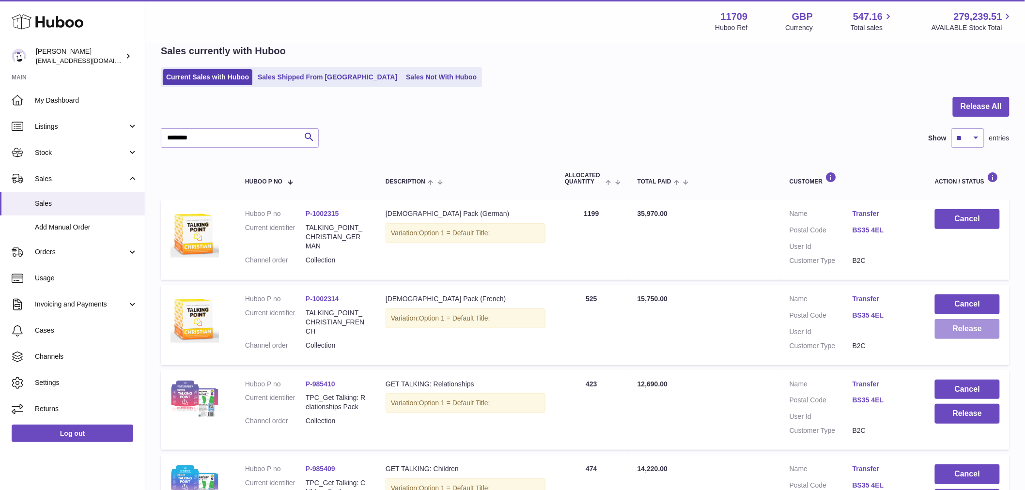
click at [958, 326] on button "Release" at bounding box center [967, 329] width 65 height 20
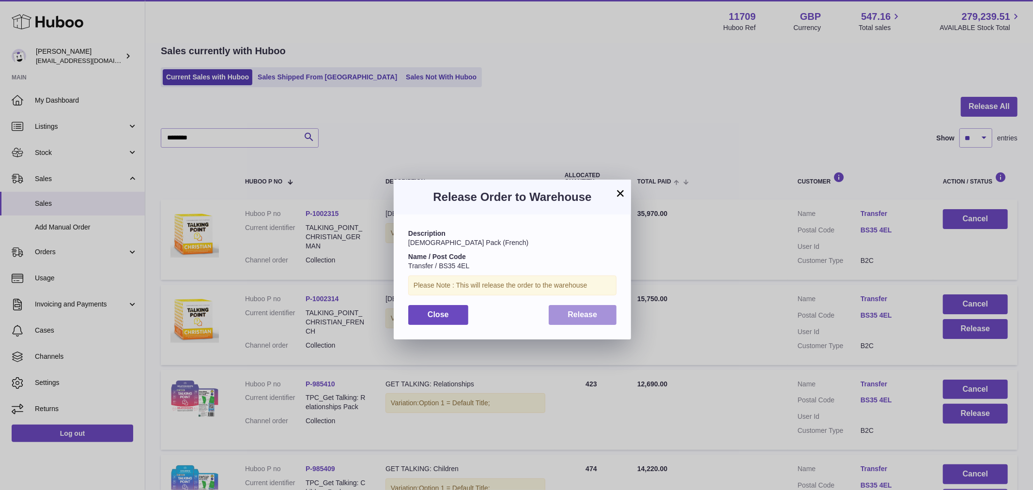
click at [573, 316] on span "Release" at bounding box center [583, 314] width 30 height 8
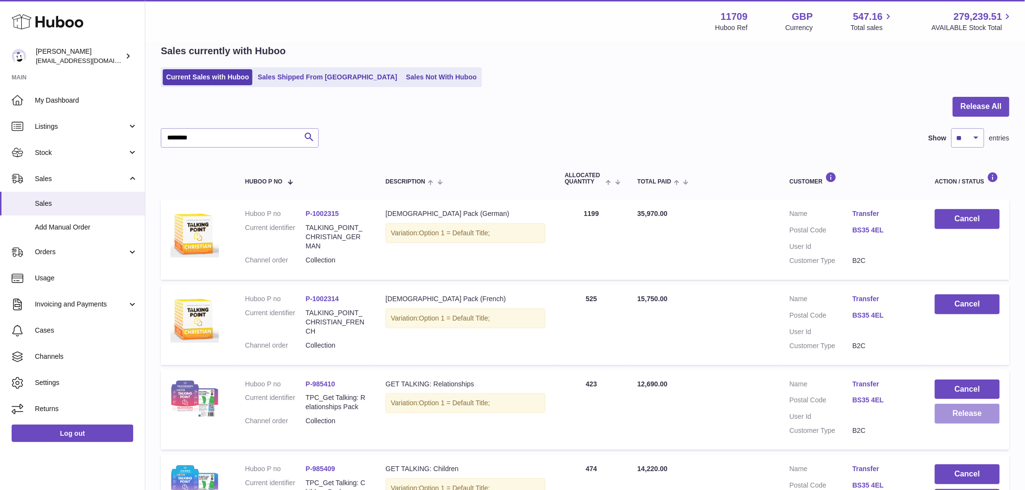
click at [958, 415] on button "Release" at bounding box center [967, 414] width 65 height 20
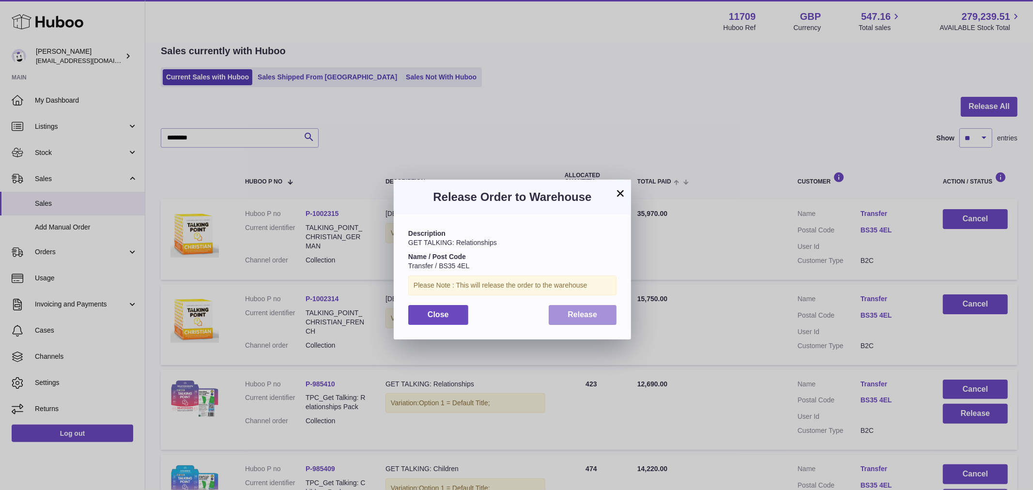
click at [577, 312] on span "Release" at bounding box center [583, 314] width 30 height 8
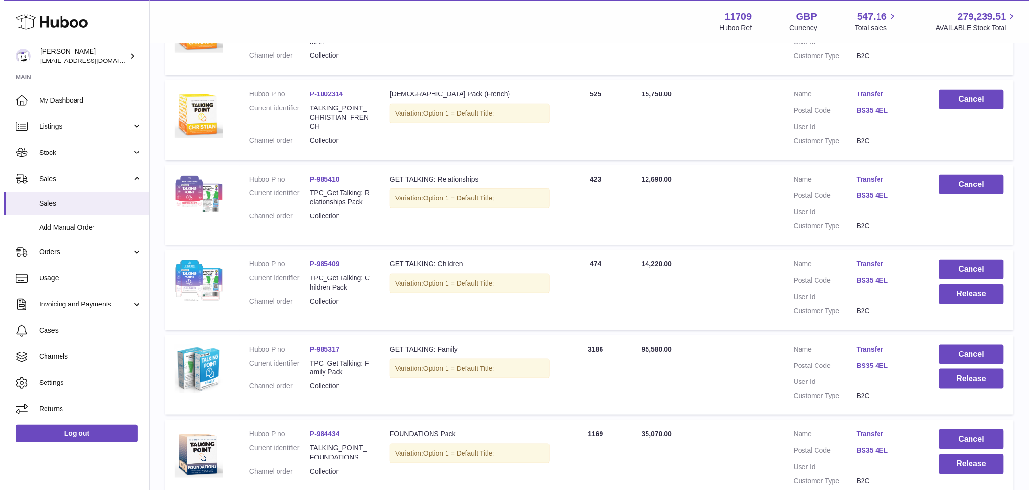
scroll to position [259, 0]
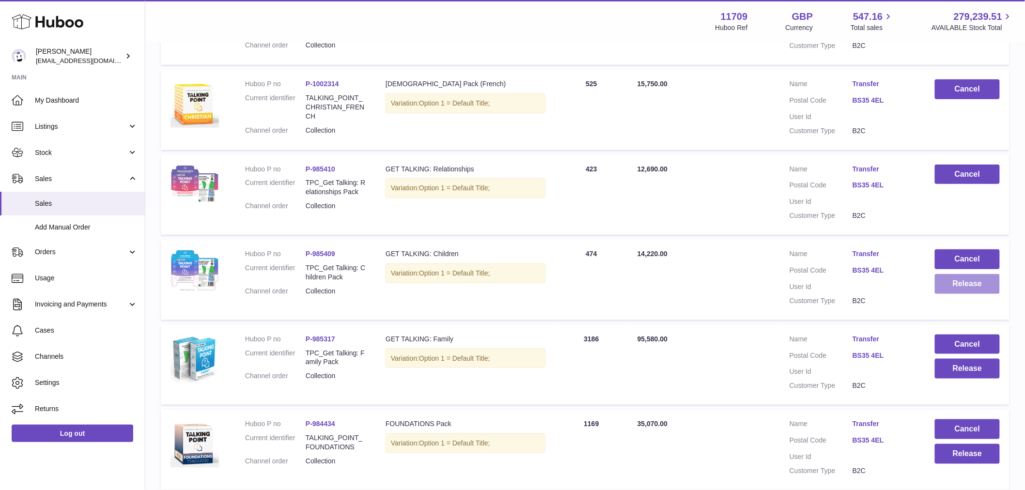
click at [966, 293] on button "Release" at bounding box center [967, 284] width 65 height 20
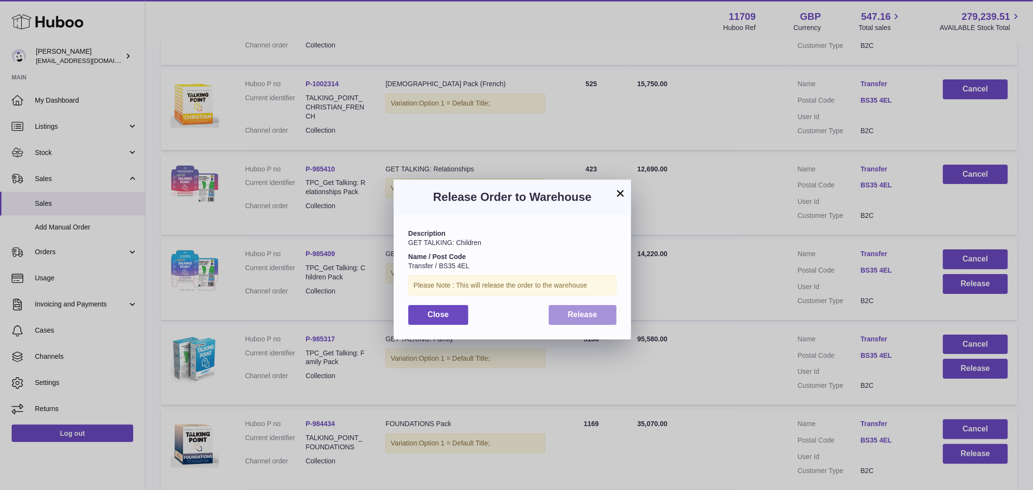
click at [590, 317] on span "Release" at bounding box center [583, 314] width 30 height 8
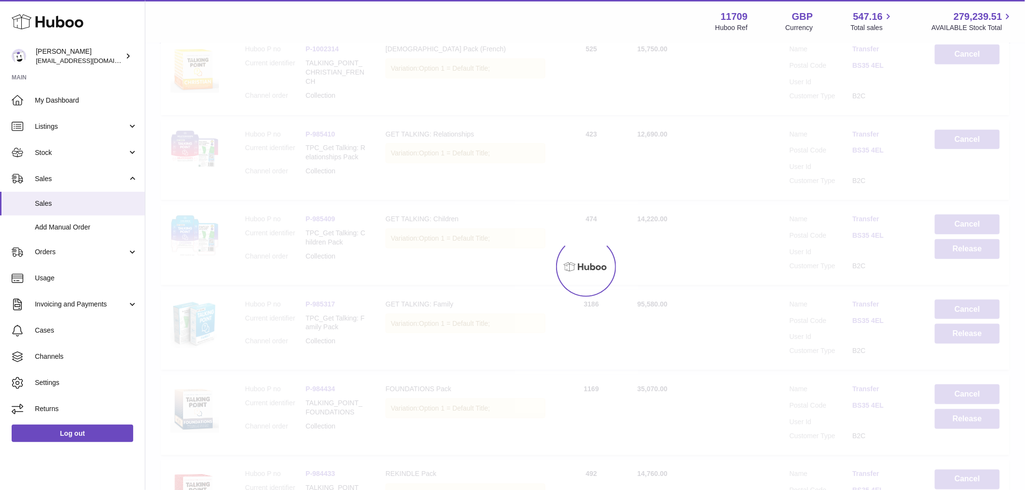
scroll to position [312, 0]
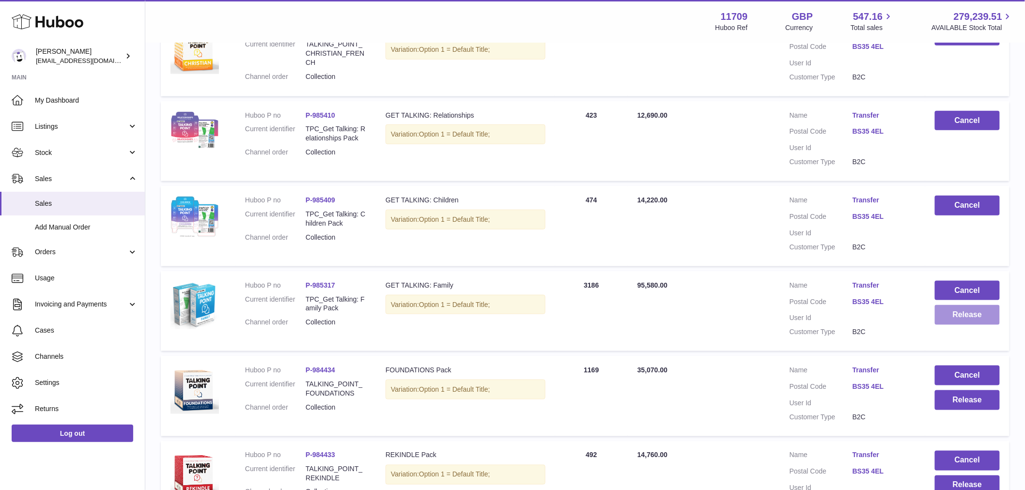
click at [962, 312] on button "Release" at bounding box center [967, 315] width 65 height 20
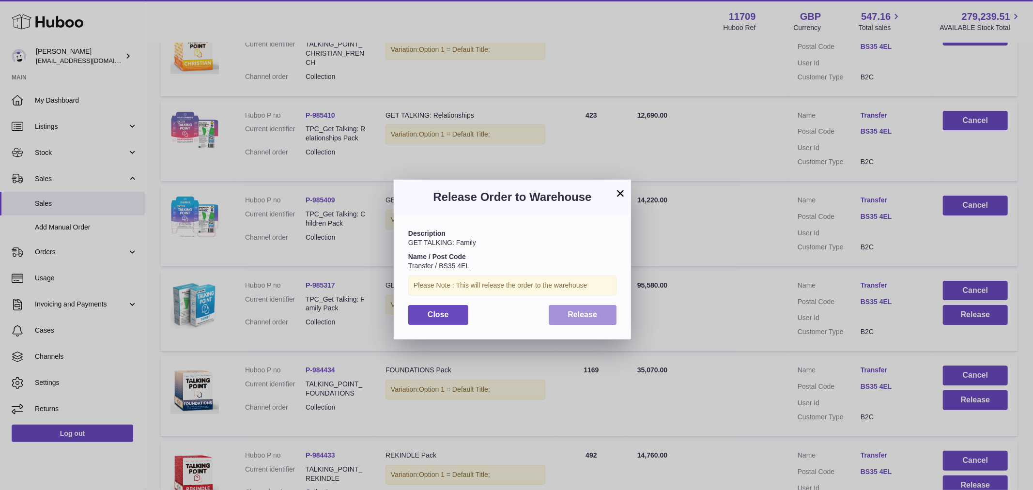
click at [578, 312] on span "Release" at bounding box center [583, 314] width 30 height 8
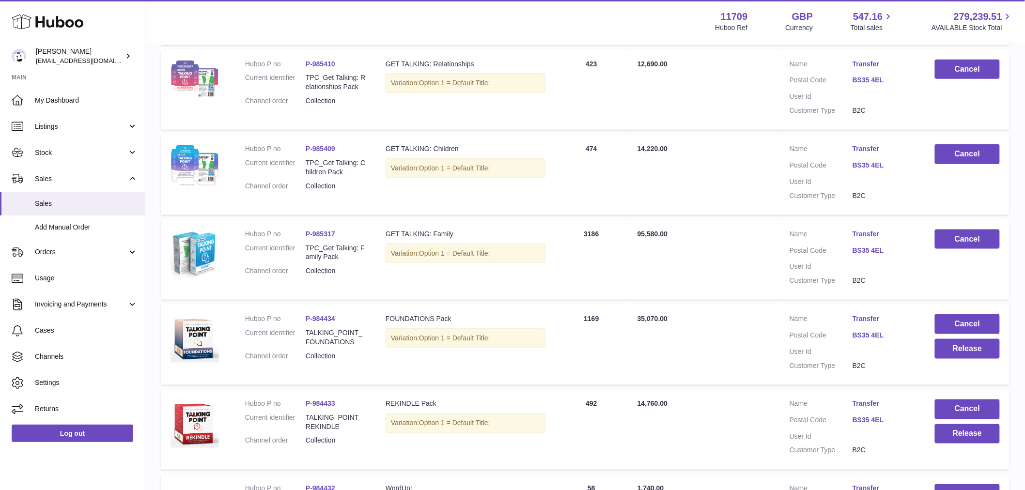
scroll to position [420, 0]
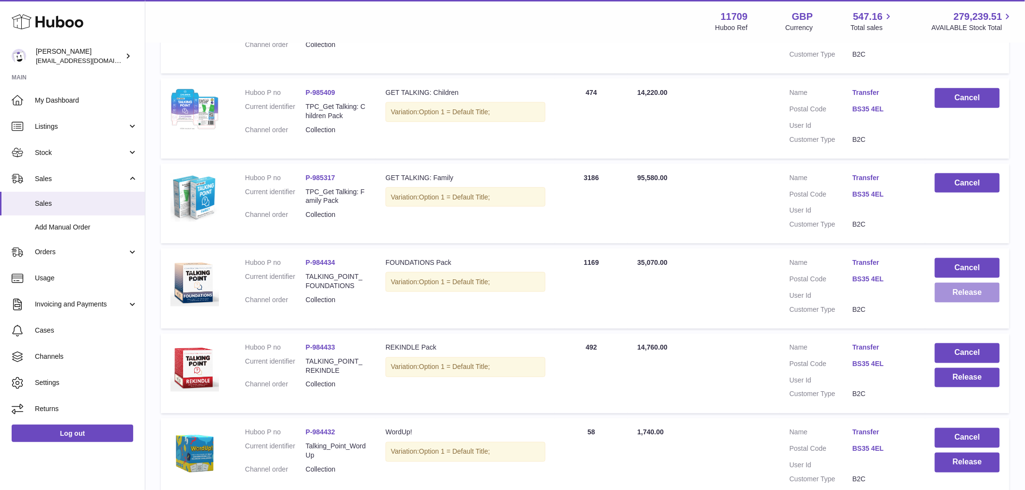
click at [965, 301] on button "Release" at bounding box center [967, 293] width 65 height 20
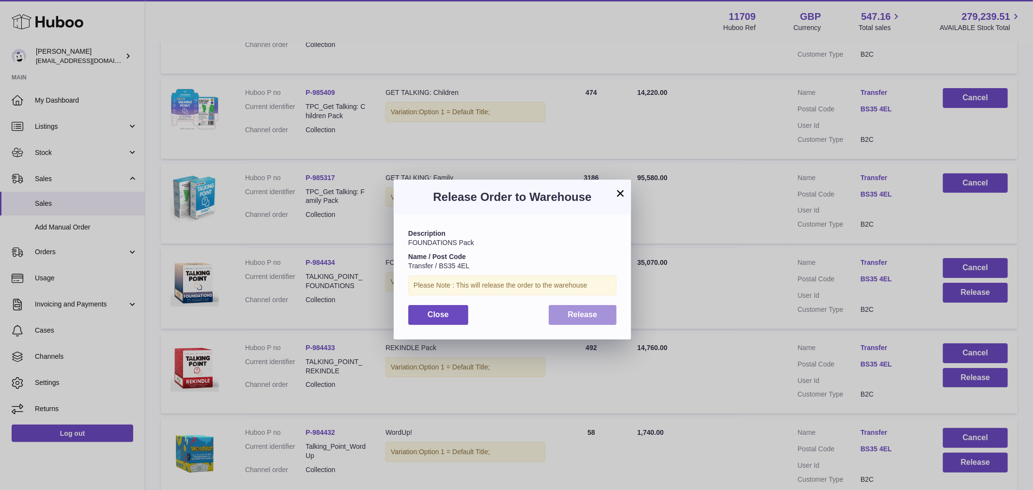
click at [593, 318] on span "Release" at bounding box center [583, 314] width 30 height 8
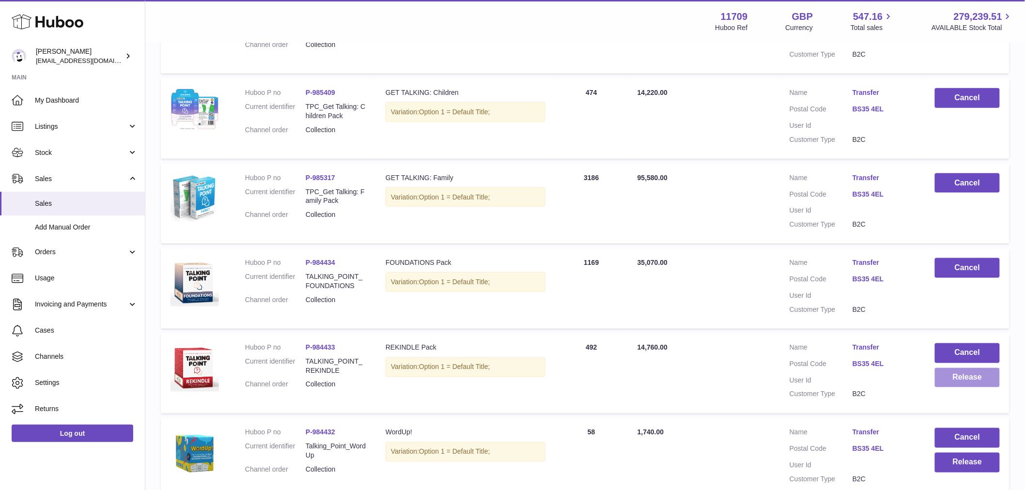
click at [960, 369] on button "Release" at bounding box center [967, 378] width 65 height 20
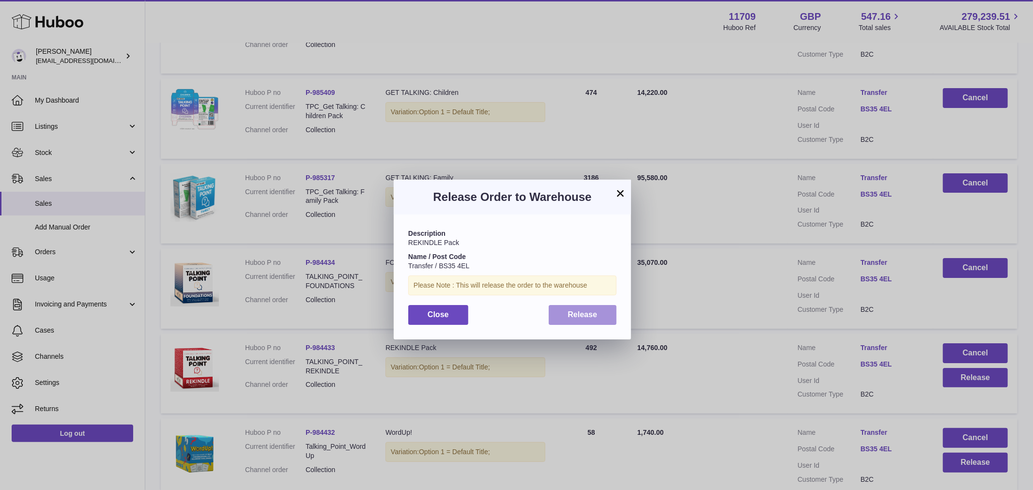
click at [589, 310] on span "Release" at bounding box center [583, 314] width 30 height 8
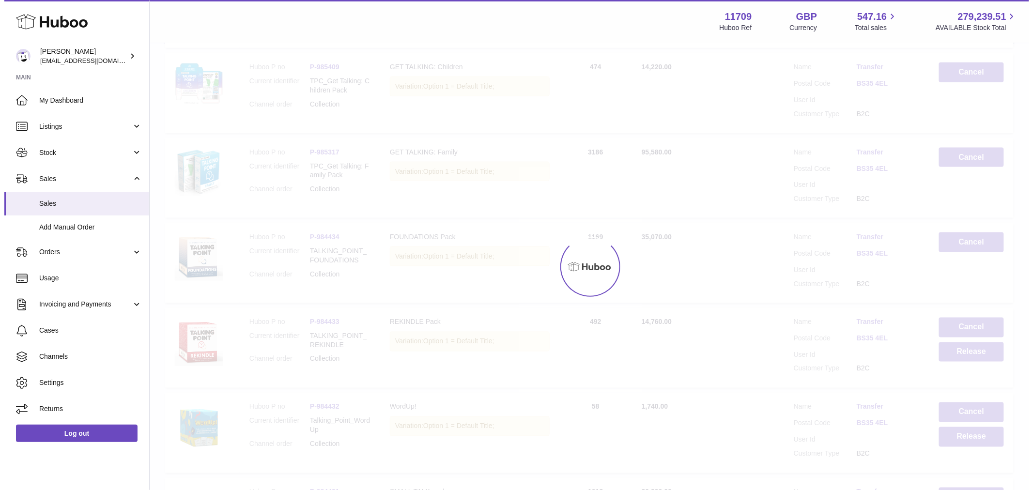
scroll to position [582, 0]
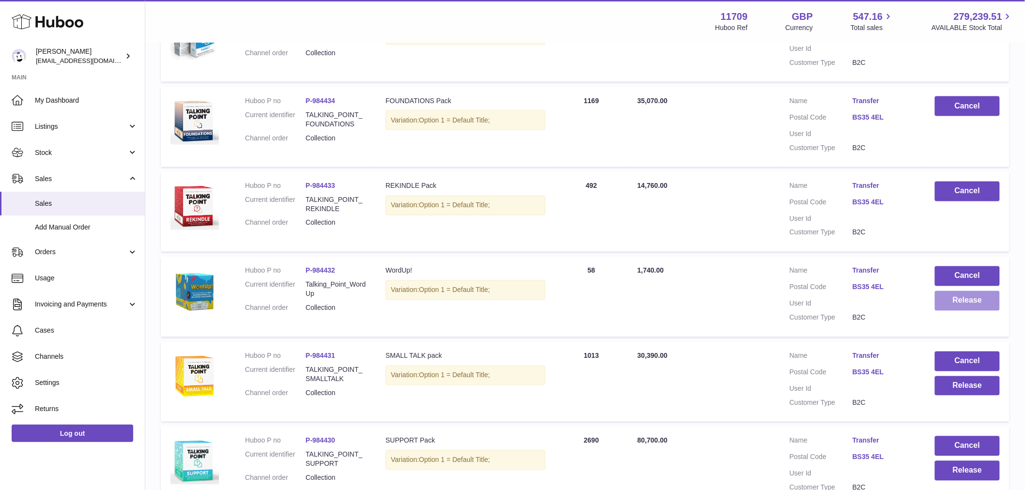
click at [971, 299] on button "Release" at bounding box center [967, 301] width 65 height 20
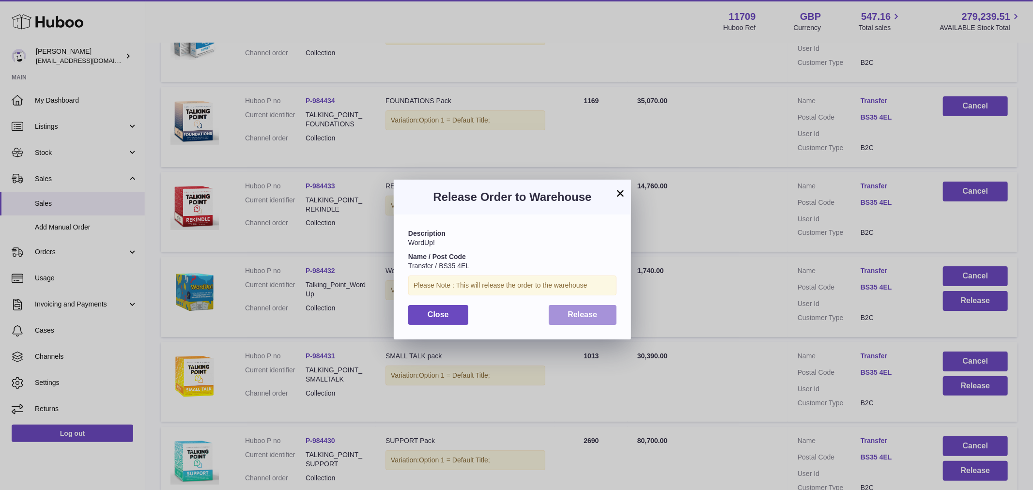
click at [596, 317] on span "Release" at bounding box center [583, 314] width 30 height 8
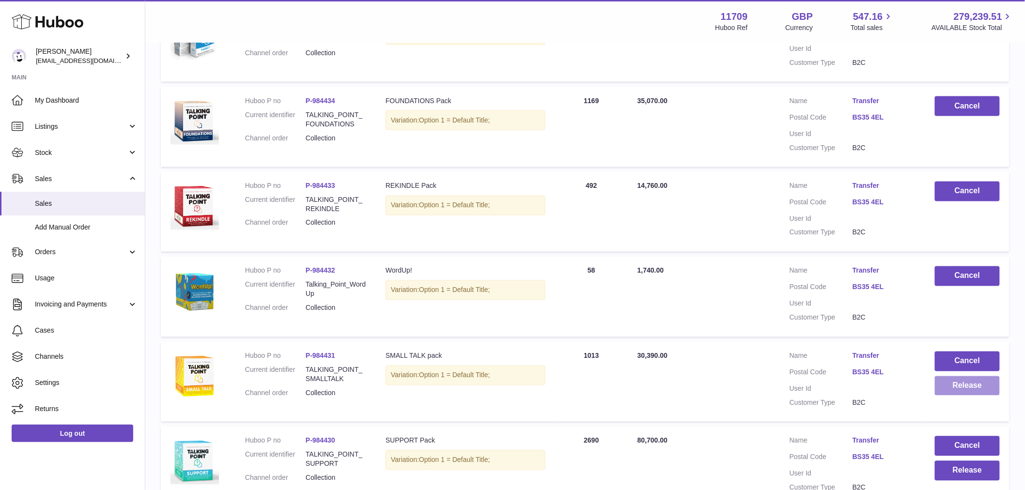
click at [956, 387] on button "Release" at bounding box center [967, 386] width 65 height 20
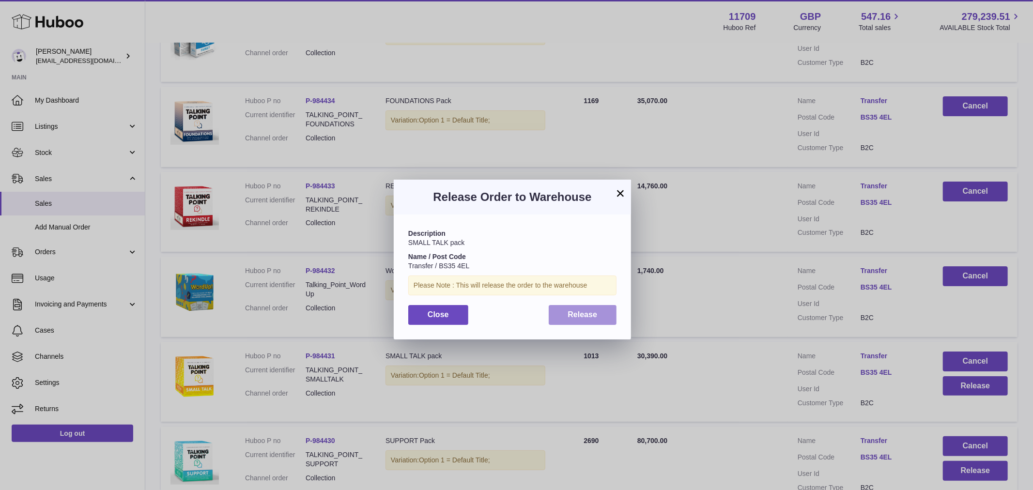
click at [569, 317] on span "Release" at bounding box center [583, 314] width 30 height 8
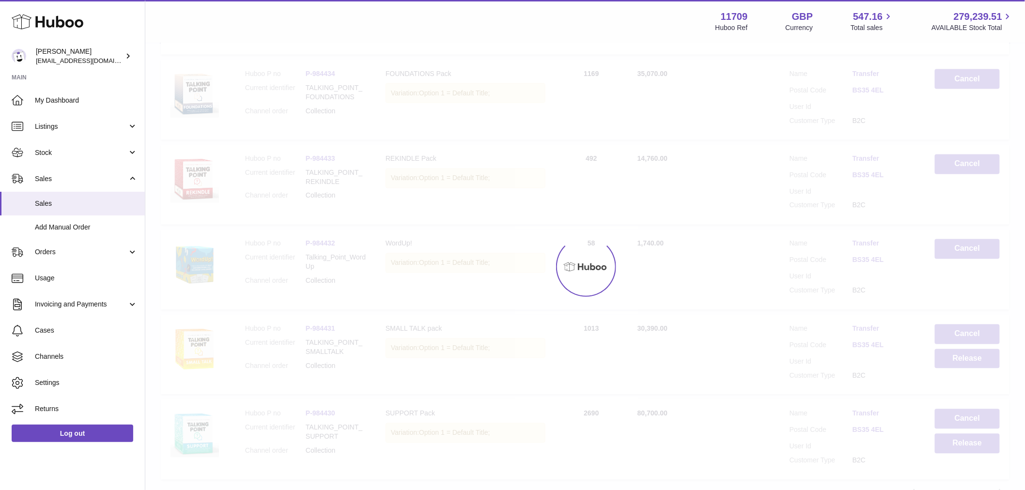
scroll to position [635, 0]
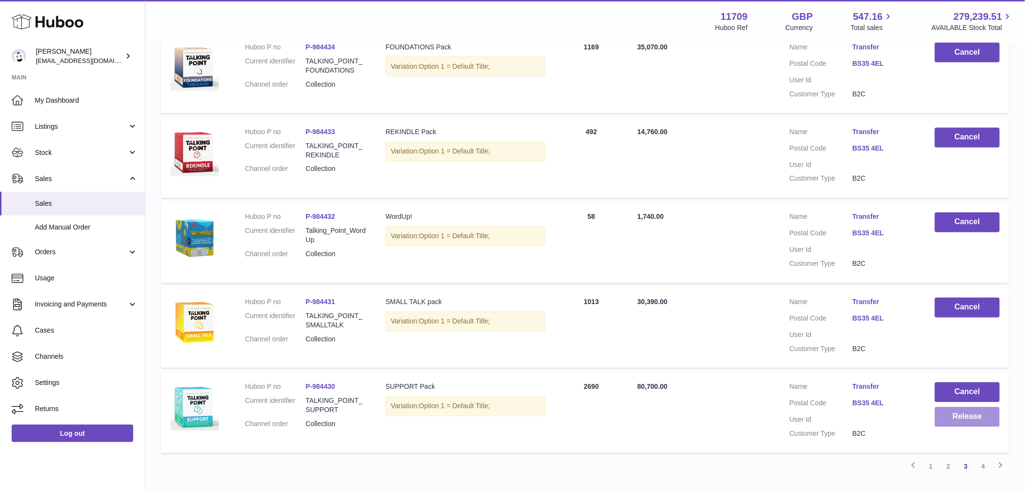
click at [956, 419] on button "Release" at bounding box center [967, 417] width 65 height 20
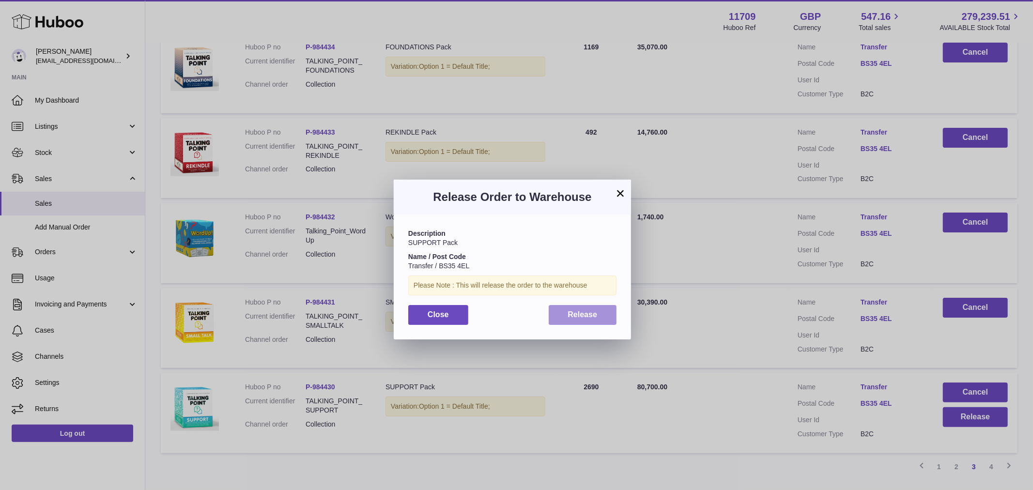
click at [591, 321] on button "Release" at bounding box center [583, 315] width 68 height 20
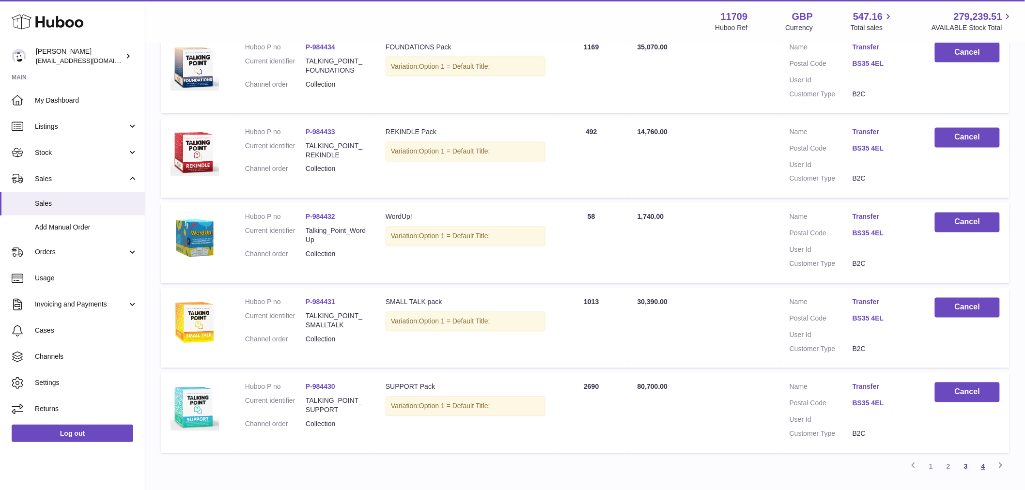
click at [988, 470] on link "4" at bounding box center [983, 466] width 17 height 17
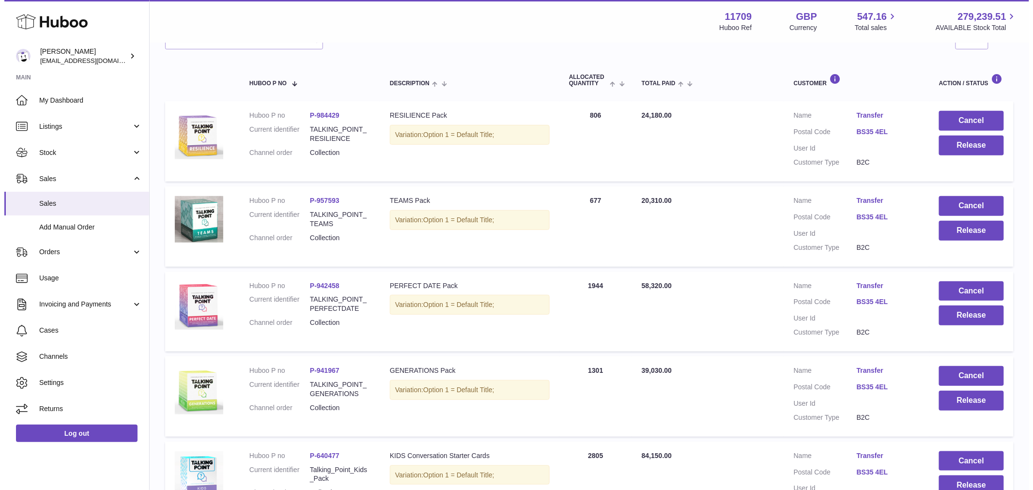
scroll to position [44, 0]
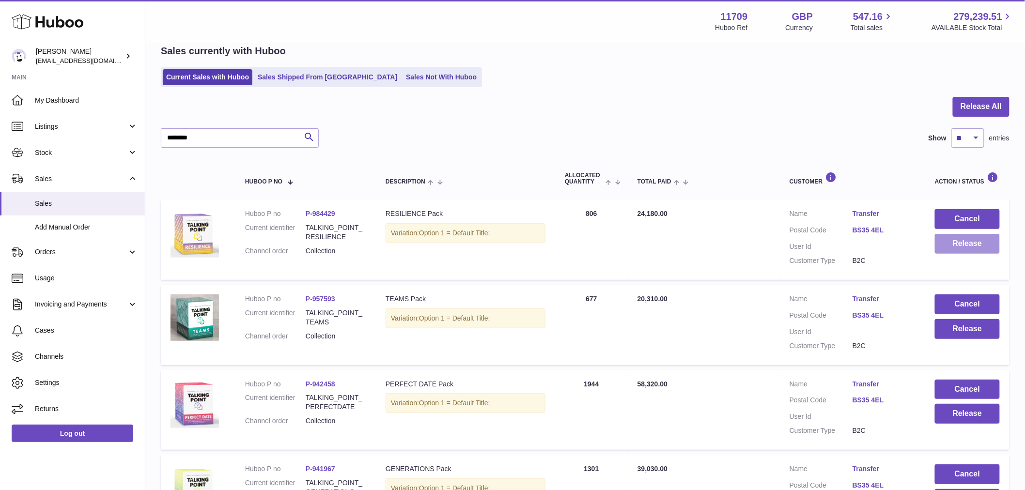
click at [958, 241] on button "Release" at bounding box center [967, 244] width 65 height 20
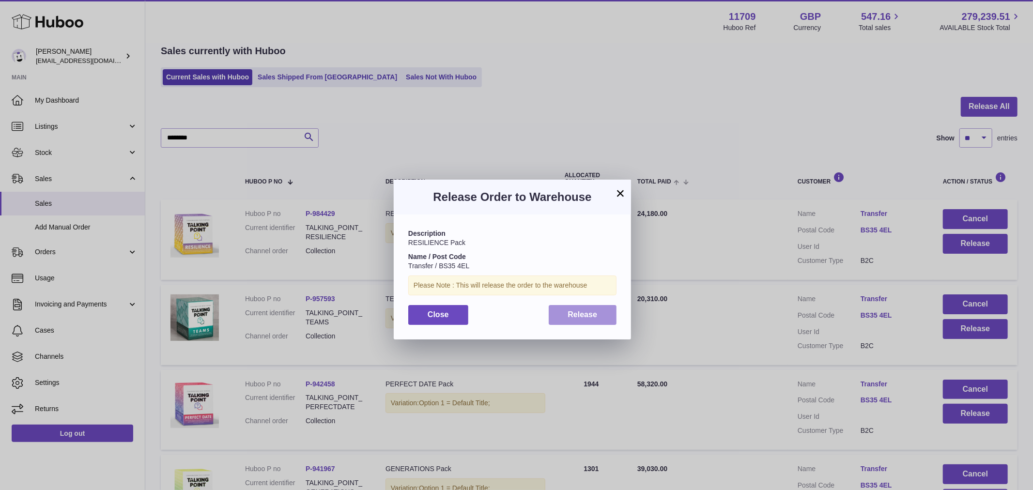
click at [594, 318] on span "Release" at bounding box center [583, 314] width 30 height 8
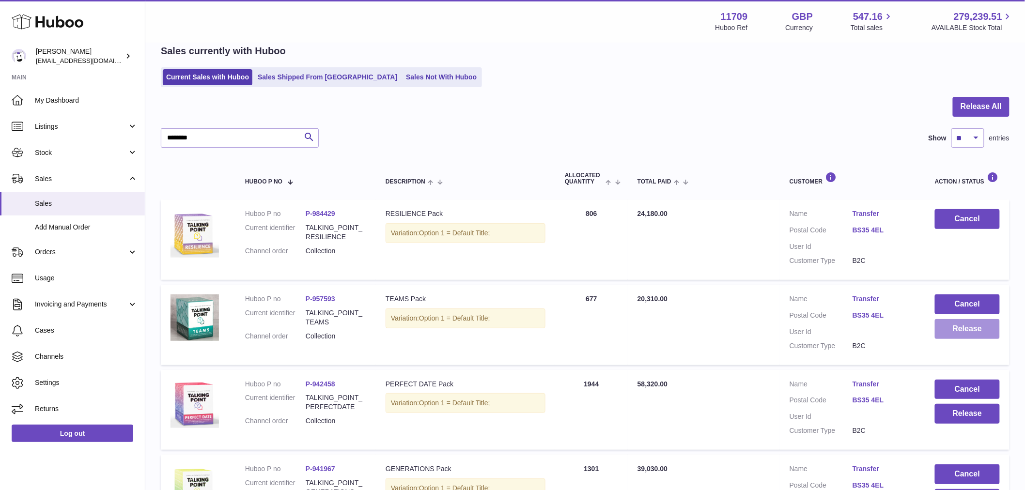
click at [976, 336] on button "Release" at bounding box center [967, 329] width 65 height 20
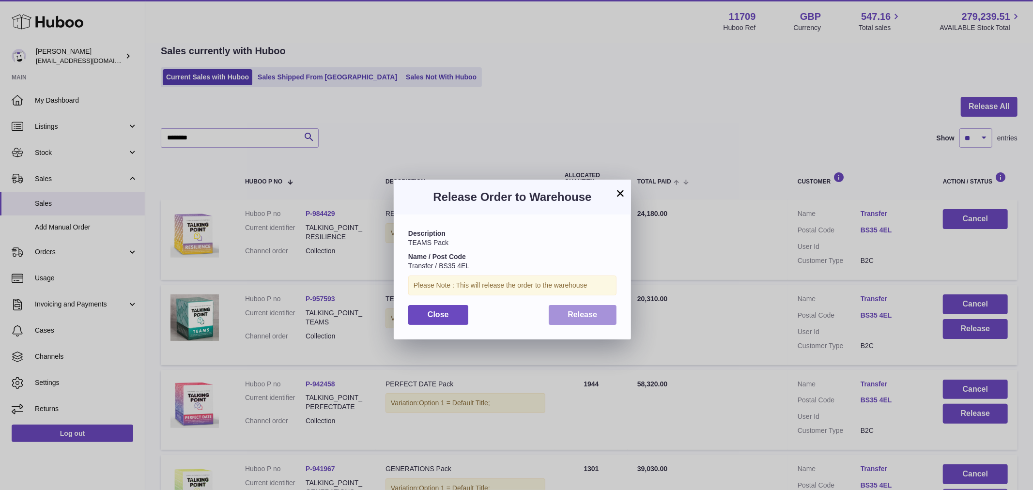
click at [594, 308] on button "Release" at bounding box center [583, 315] width 68 height 20
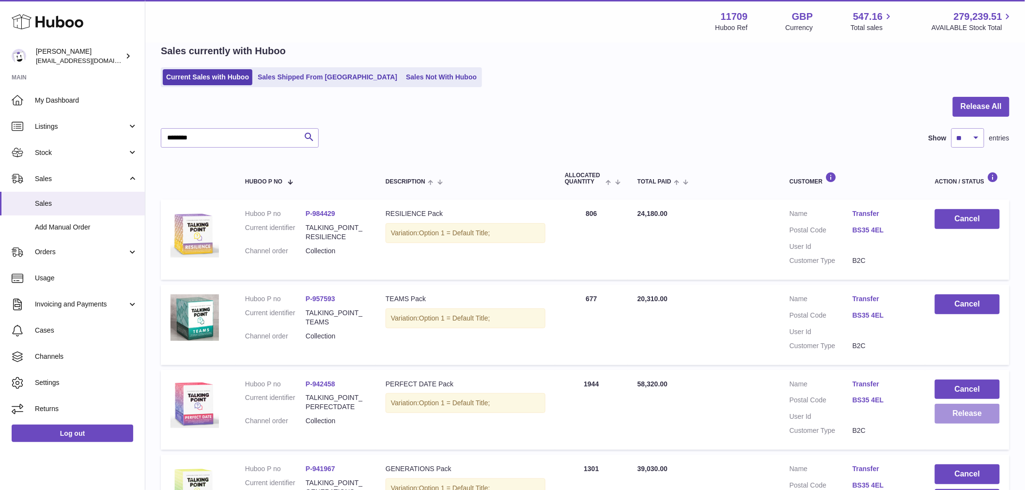
click at [961, 416] on button "Release" at bounding box center [967, 414] width 65 height 20
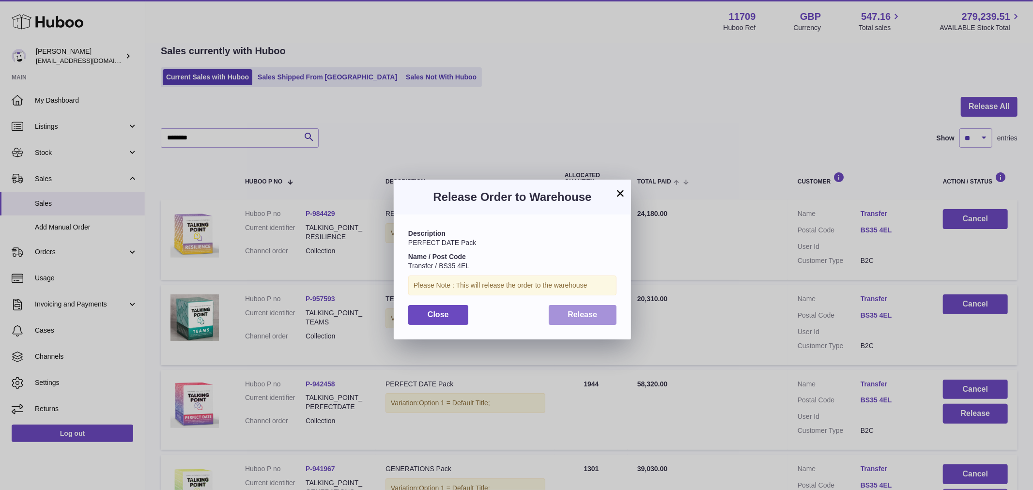
click at [584, 316] on span "Release" at bounding box center [583, 314] width 30 height 8
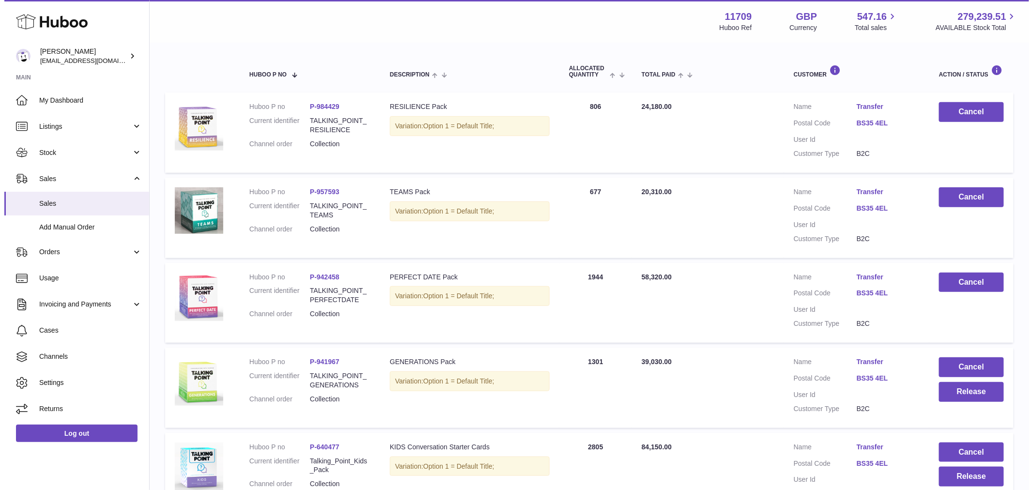
scroll to position [151, 0]
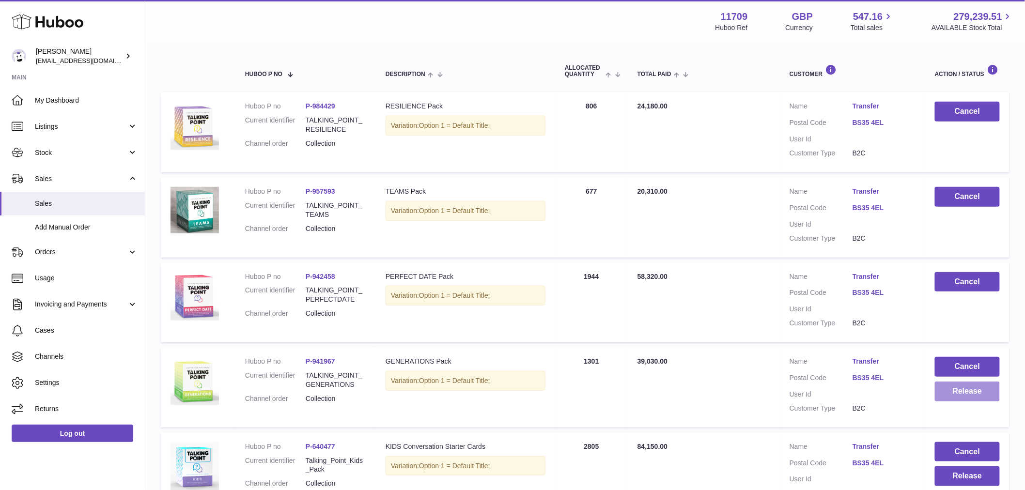
click at [956, 390] on button "Release" at bounding box center [967, 392] width 65 height 20
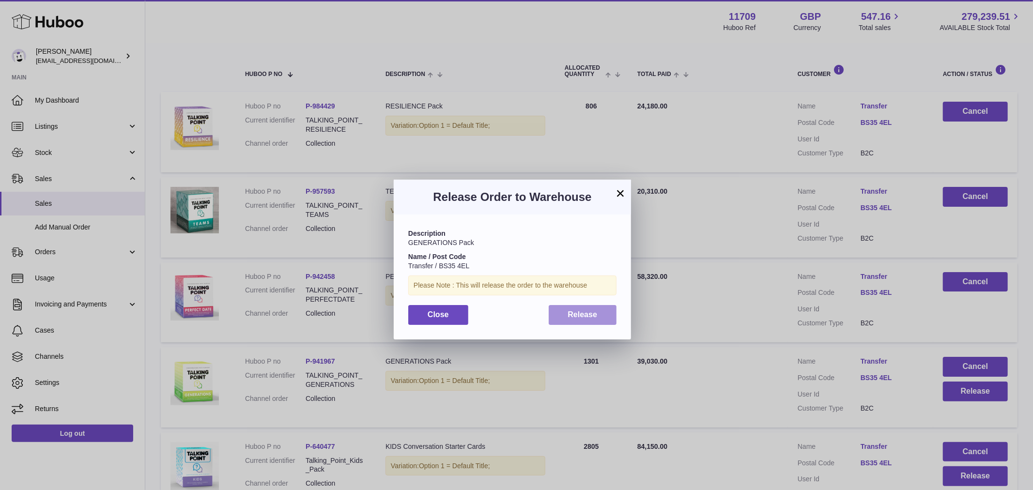
click at [593, 318] on span "Release" at bounding box center [583, 314] width 30 height 8
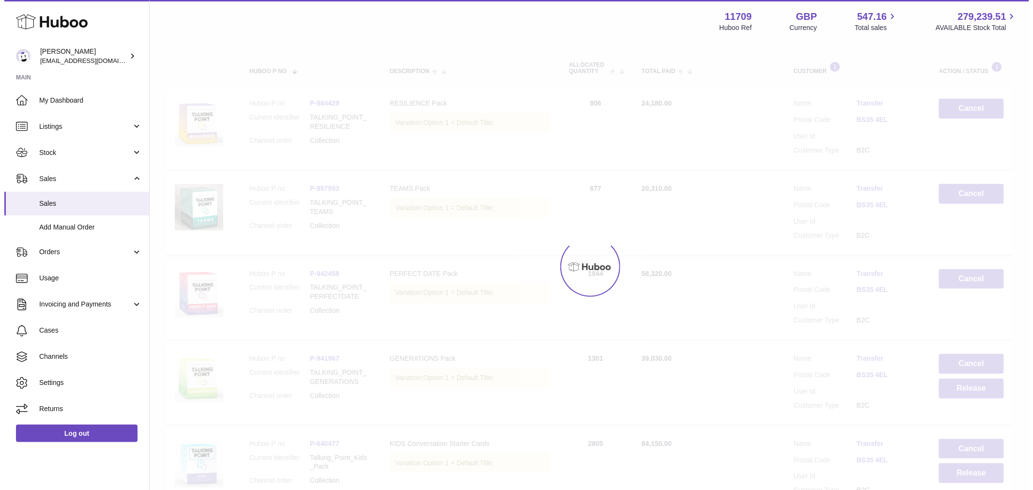
scroll to position [205, 0]
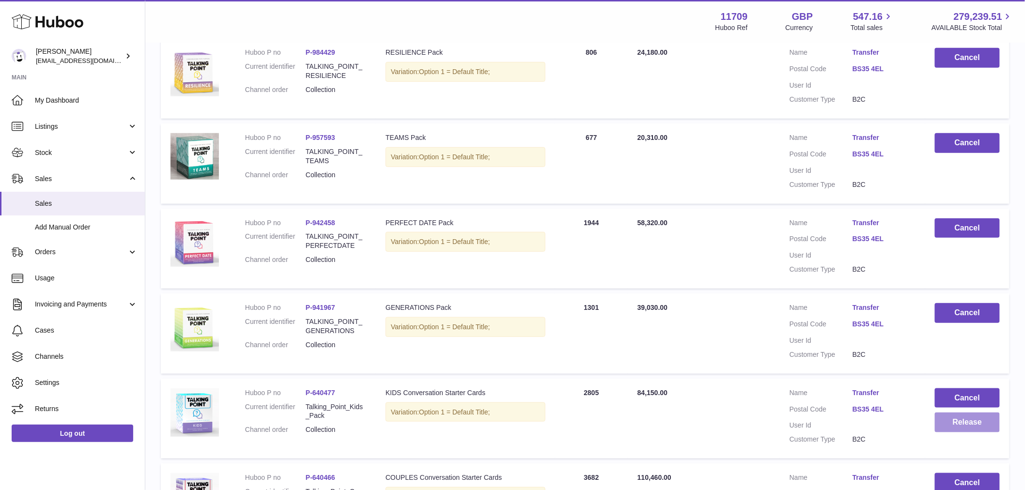
click at [961, 423] on button "Release" at bounding box center [967, 423] width 65 height 20
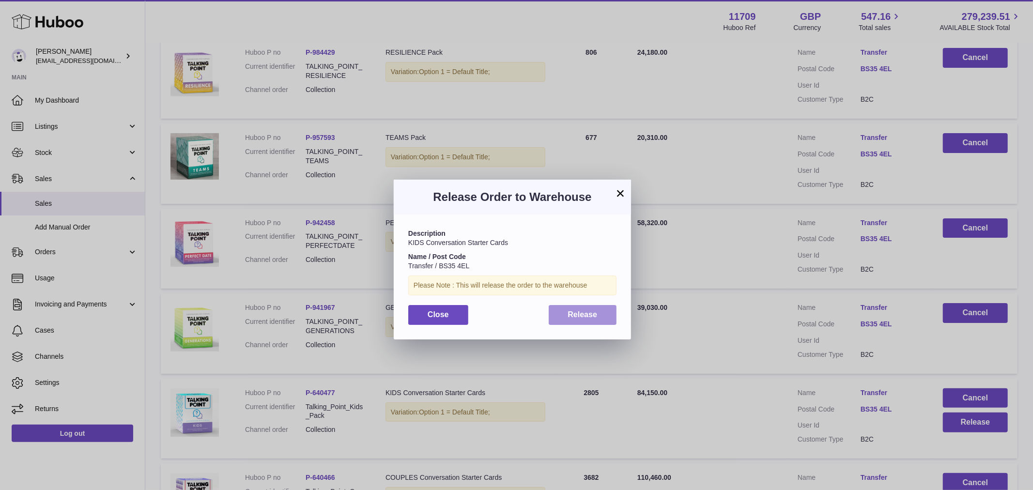
click at [602, 315] on button "Release" at bounding box center [583, 315] width 68 height 20
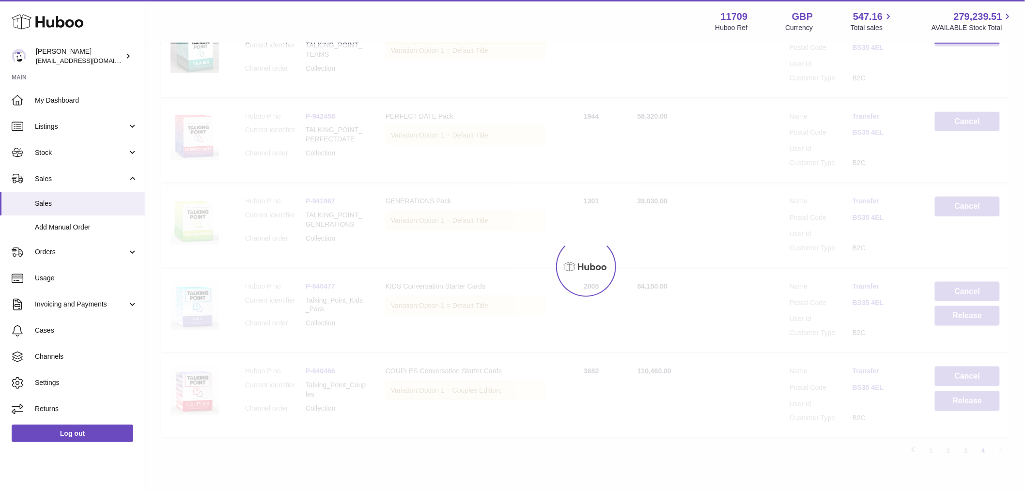
scroll to position [312, 0]
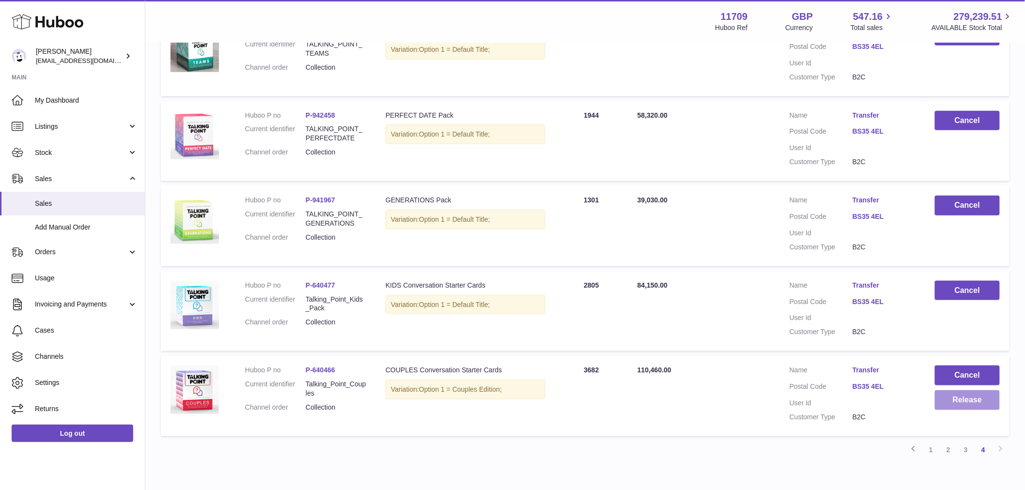
click at [947, 398] on button "Release" at bounding box center [967, 400] width 65 height 20
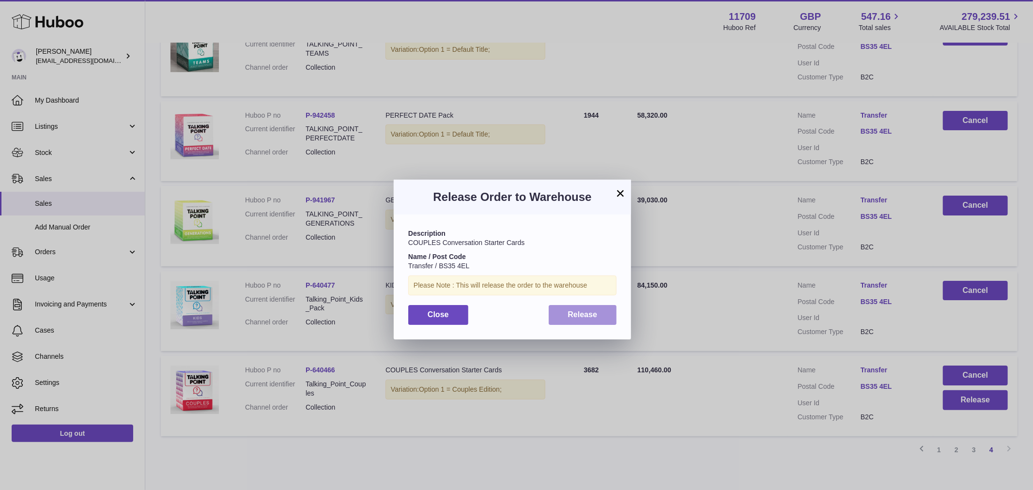
click at [597, 313] on button "Release" at bounding box center [583, 315] width 68 height 20
